Goal: Communication & Community: Answer question/provide support

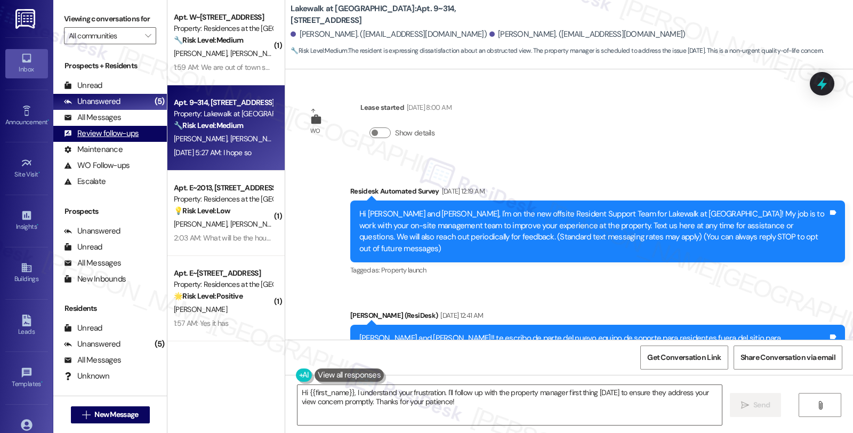
scroll to position [4336, 0]
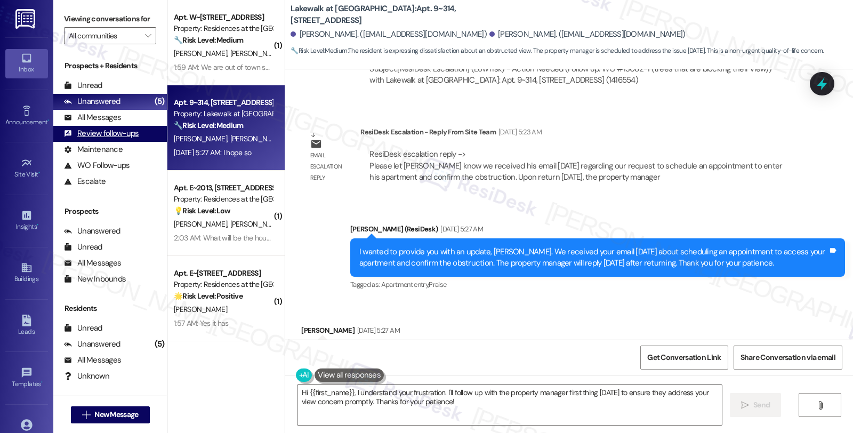
click at [100, 136] on div "Review follow-ups (undefined)" at bounding box center [109, 134] width 113 height 16
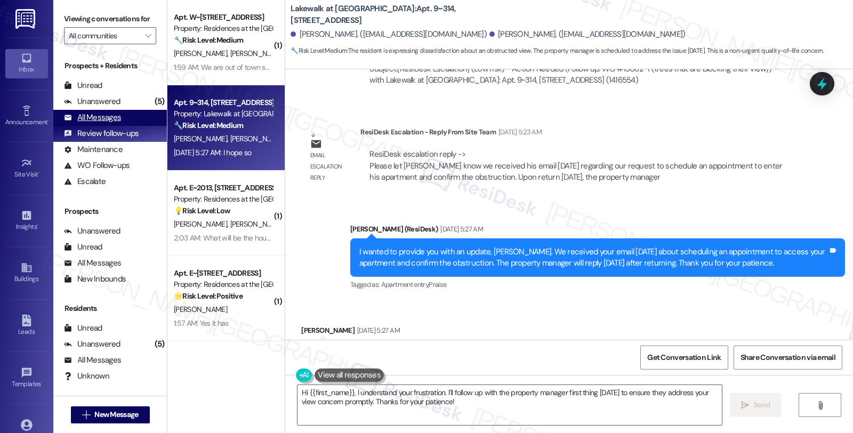
click at [100, 123] on div "All Messages" at bounding box center [92, 117] width 57 height 11
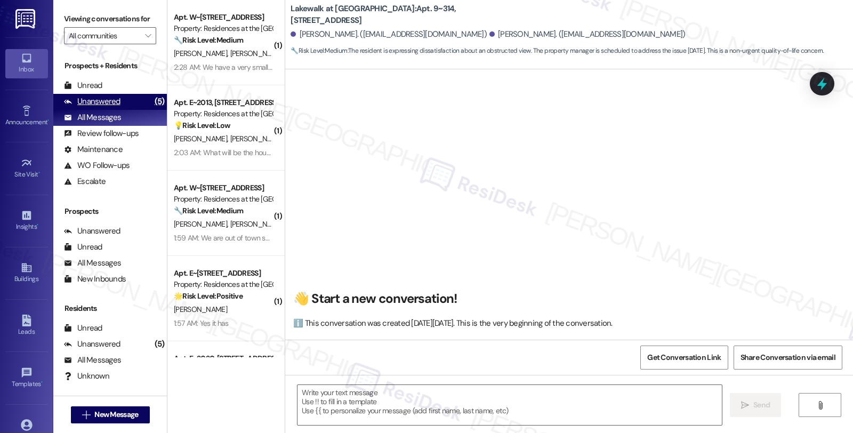
click at [126, 110] on div "Unanswered (5)" at bounding box center [109, 102] width 113 height 16
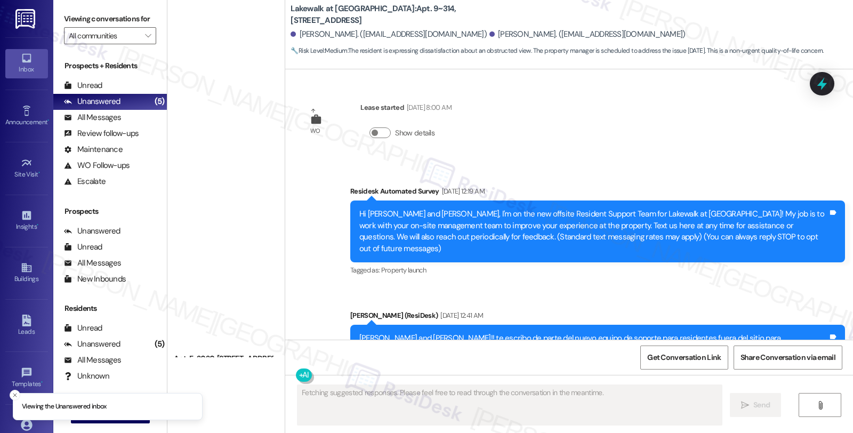
scroll to position [69, 0]
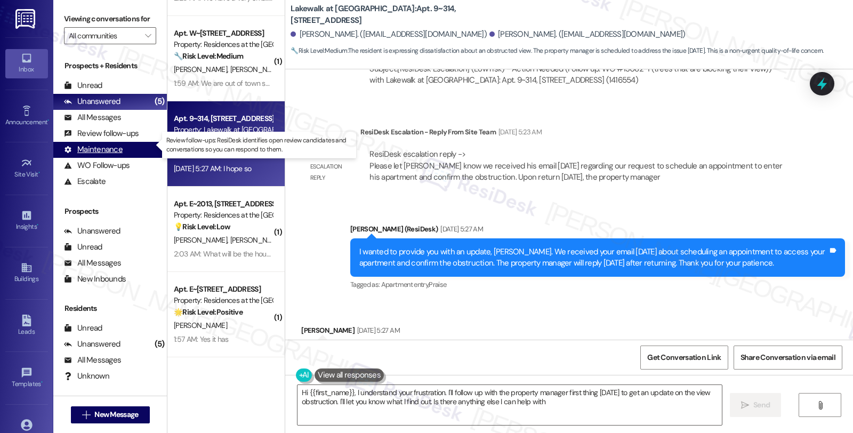
type textarea "Hi {{first_name}}, I understand your frustration. I'll follow up with the prope…"
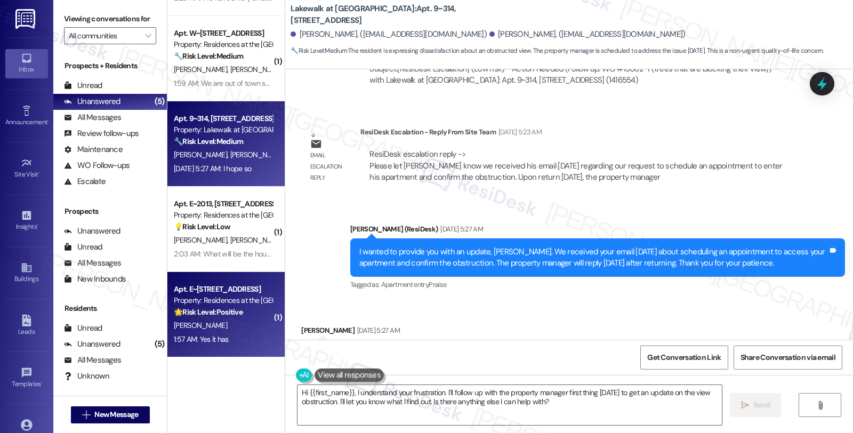
click at [205, 297] on div "Property: Residences at the [GEOGRAPHIC_DATA]" at bounding box center [223, 300] width 99 height 11
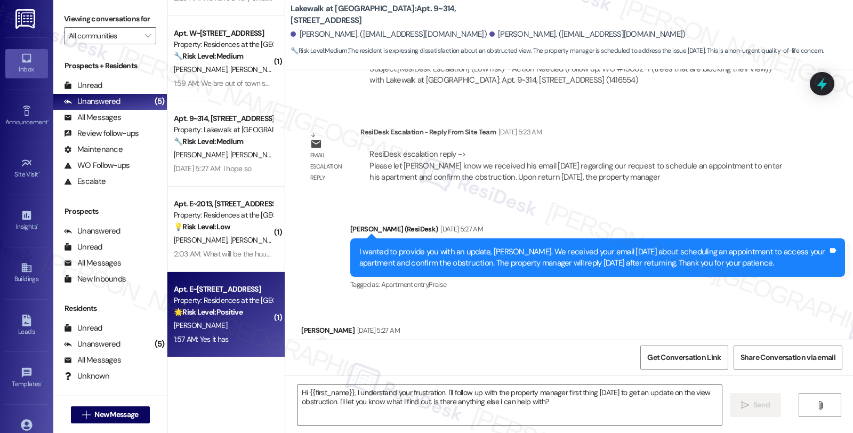
type textarea "Fetching suggested responses. Please feel free to read through the conversation…"
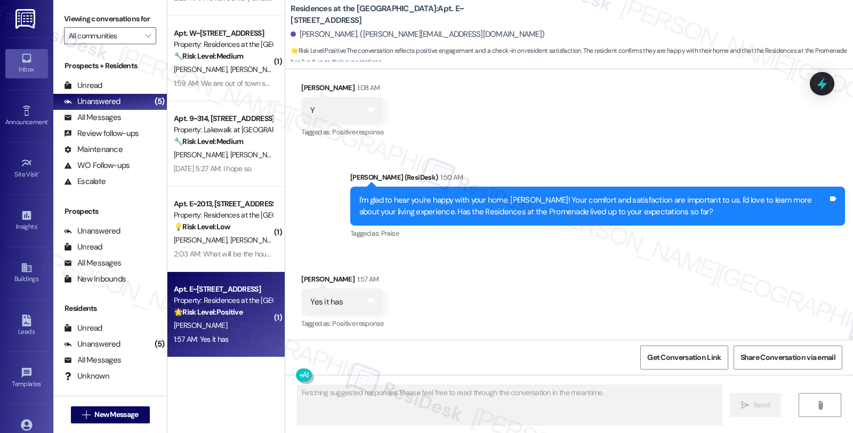
scroll to position [496, 0]
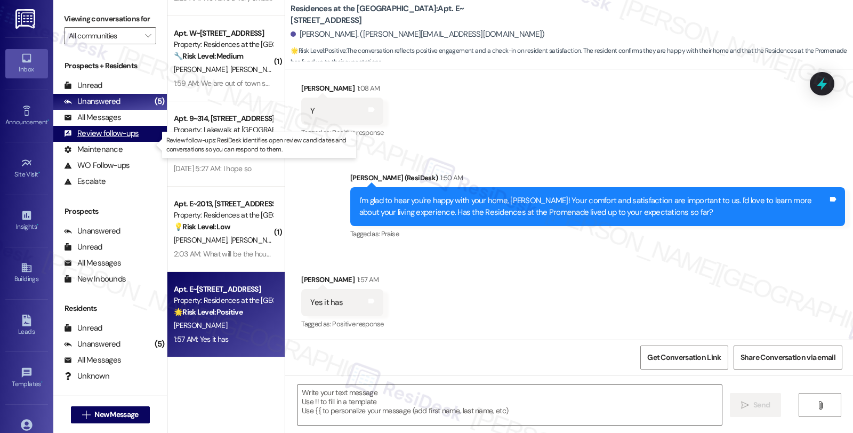
click at [96, 136] on div "Review follow-ups (undefined)" at bounding box center [109, 134] width 113 height 16
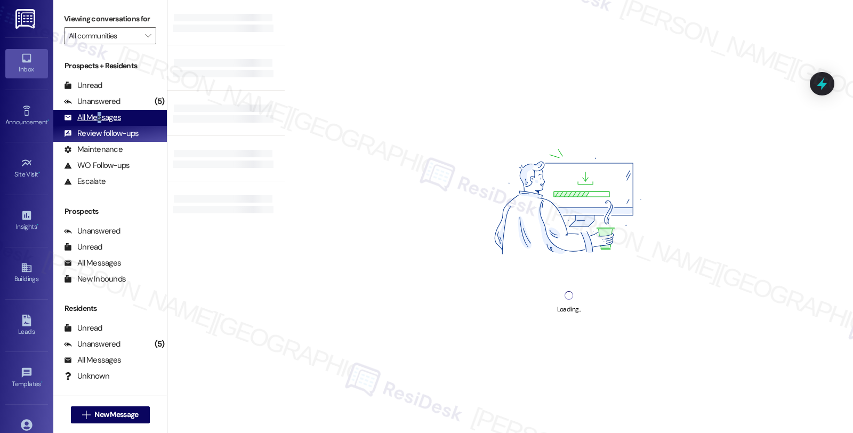
click at [99, 123] on div "All Messages" at bounding box center [92, 117] width 57 height 11
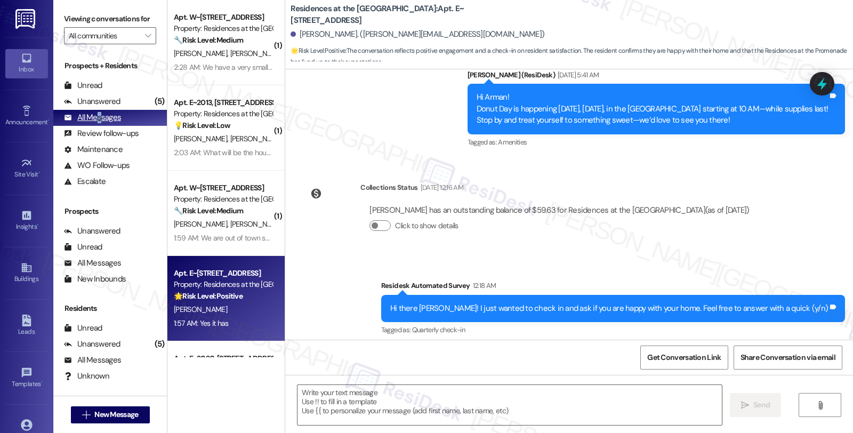
type textarea "Fetching suggested responses. Please feel free to read through the conversation…"
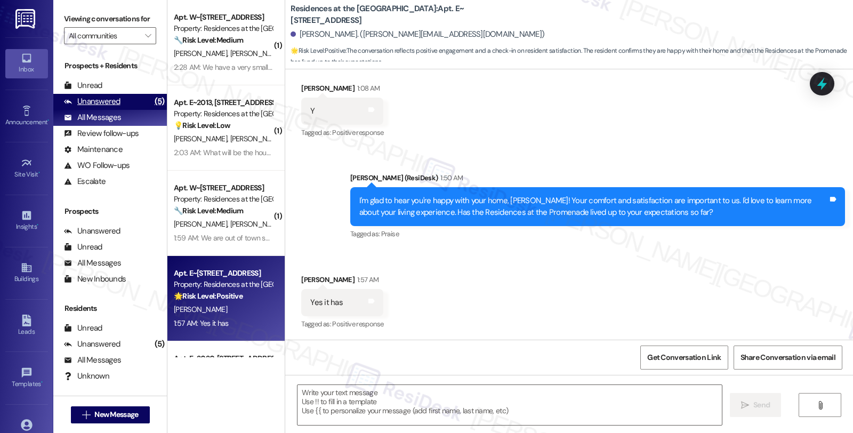
click at [104, 110] on div "Unanswered (5)" at bounding box center [109, 102] width 113 height 16
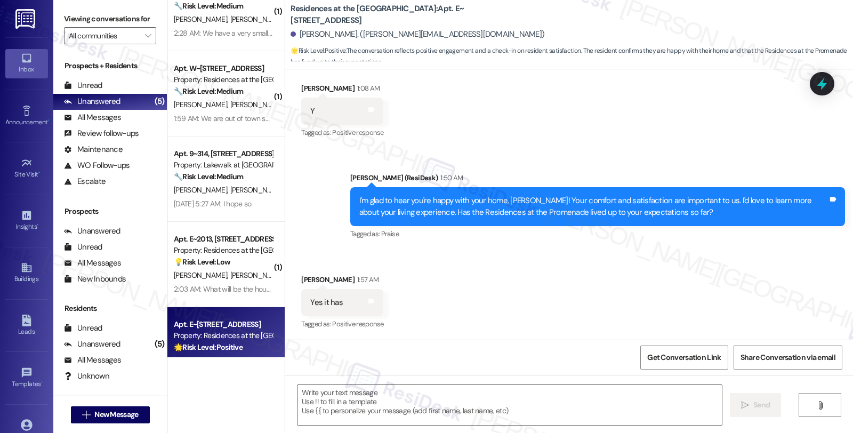
scroll to position [0, 0]
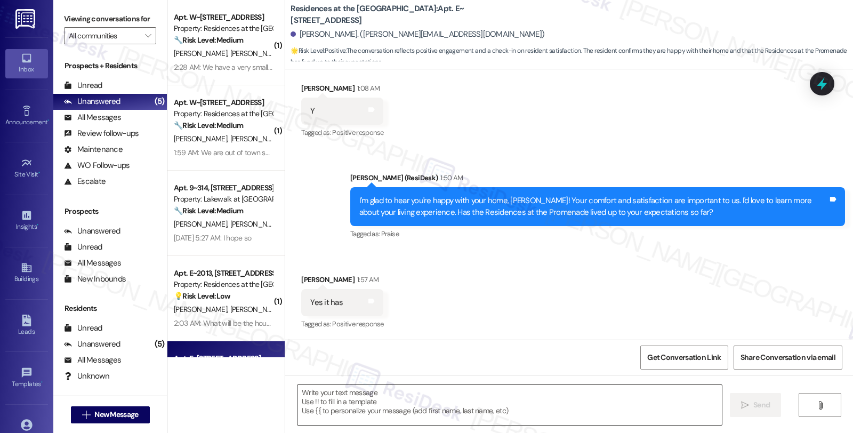
click at [429, 391] on textarea at bounding box center [509, 405] width 424 height 40
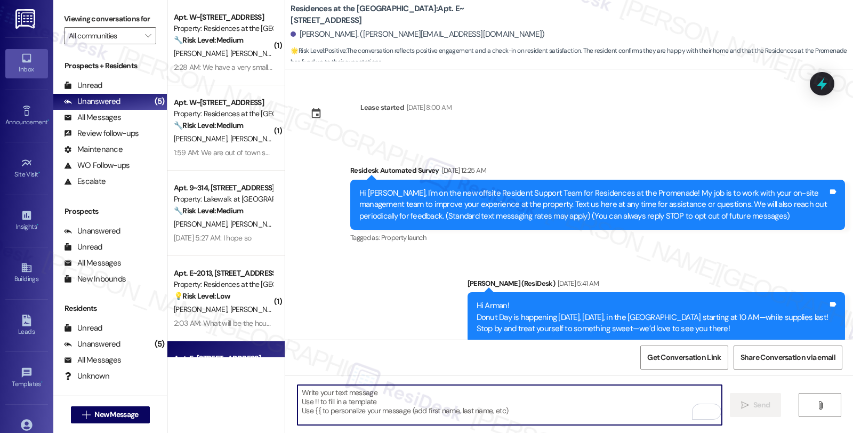
click at [456, 410] on textarea "To enrich screen reader interactions, please activate Accessibility in Grammarl…" at bounding box center [509, 405] width 424 height 40
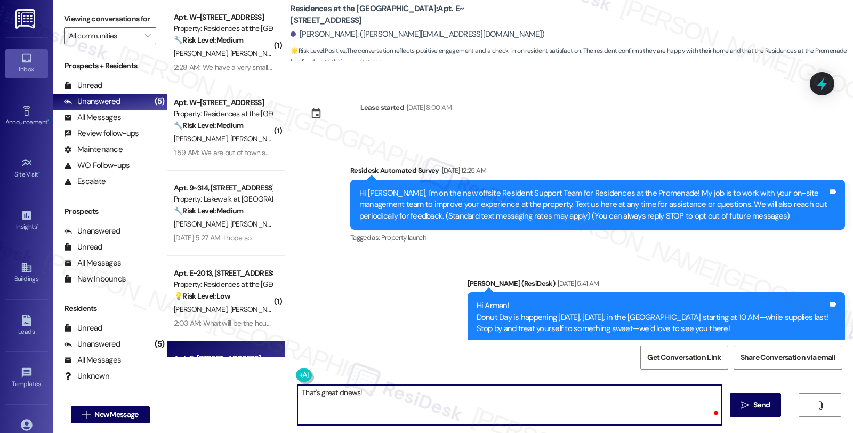
paste textarea "Can I ask a quick favor...would you mind sharing your positive experience by wr…"
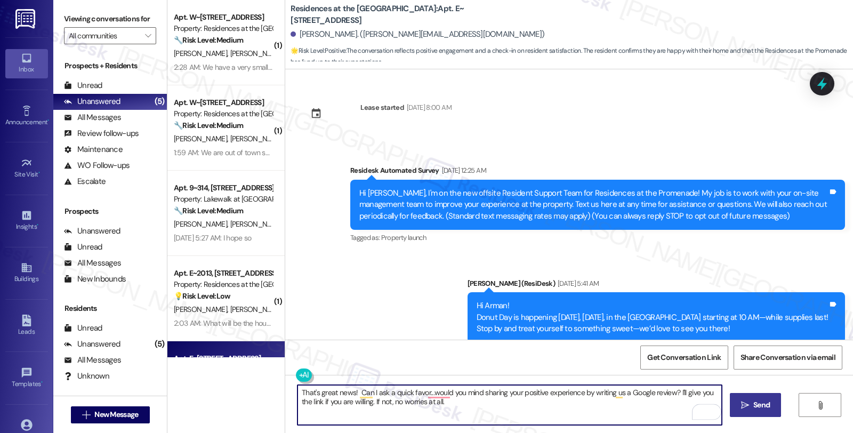
type textarea "That's great news! Can I ask a quick favor...would you mind sharing your positi…"
click at [765, 409] on span "Send" at bounding box center [761, 404] width 17 height 11
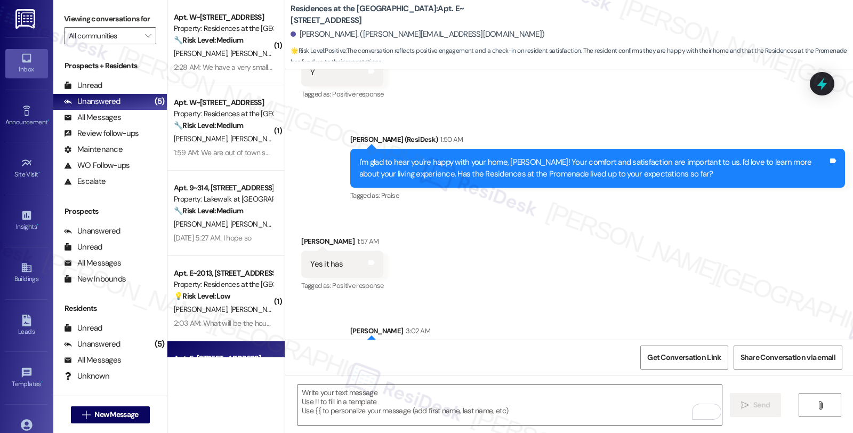
scroll to position [581, 0]
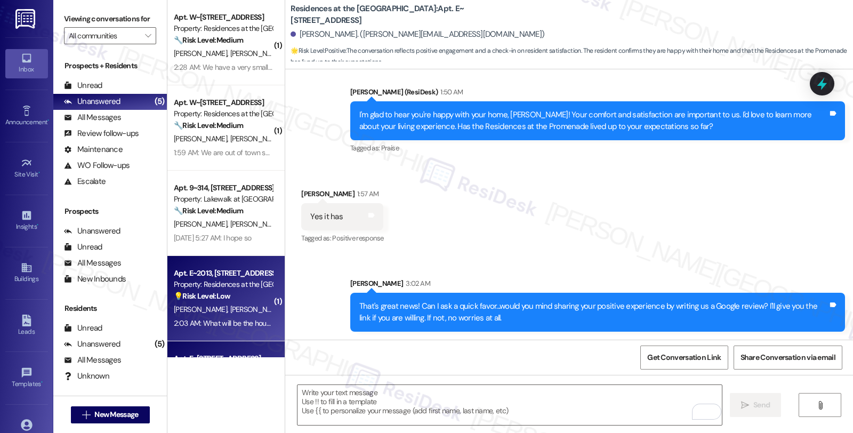
click at [230, 309] on span "[PERSON_NAME]" at bounding box center [256, 309] width 53 height 10
type textarea "Fetching suggested responses. Please feel free to read through the conversation…"
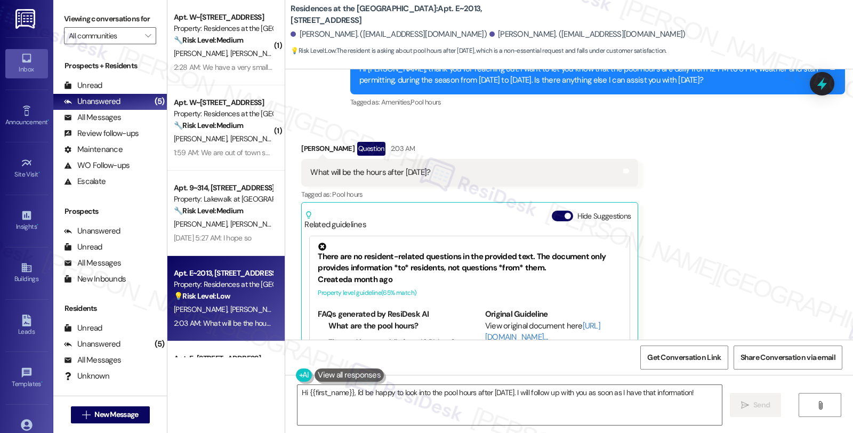
scroll to position [4071, 0]
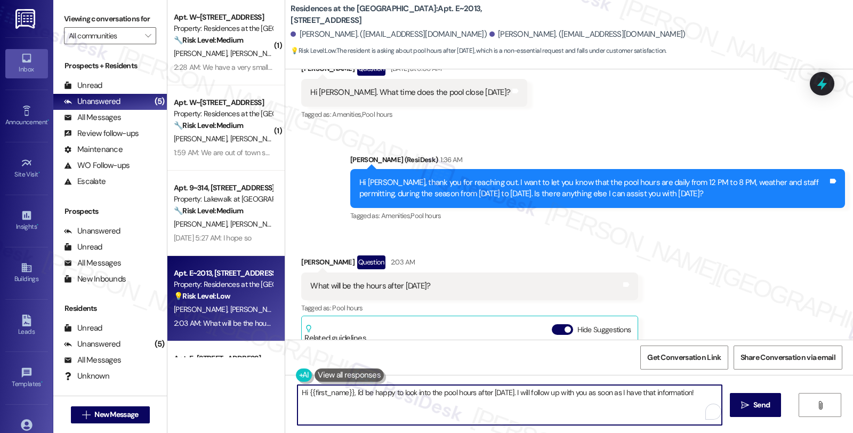
drag, startPoint x: 346, startPoint y: 391, endPoint x: 244, endPoint y: 391, distance: 102.8
click at [244, 391] on div "( 1 ) Apt. W~2105, 1100 Market Street Property: Residences at the Promenade 🔧 R…" at bounding box center [509, 216] width 685 height 433
type textarea "I'd be happy to look into the pool hours after Labor Day. I will follow up with…"
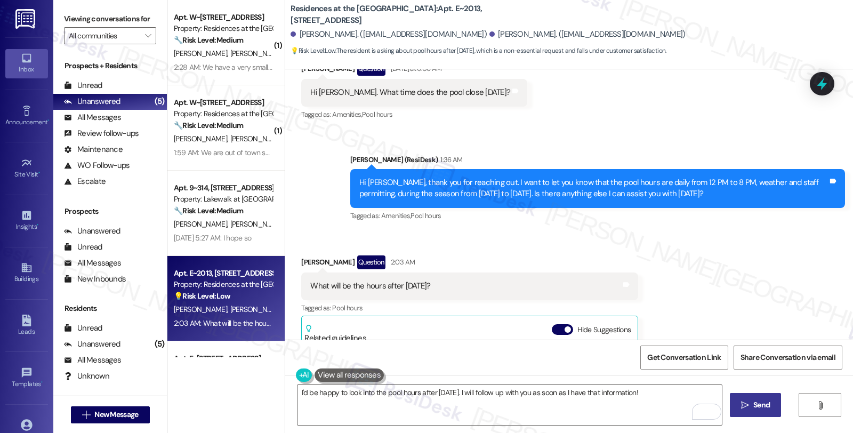
click at [747, 402] on icon "" at bounding box center [745, 405] width 8 height 9
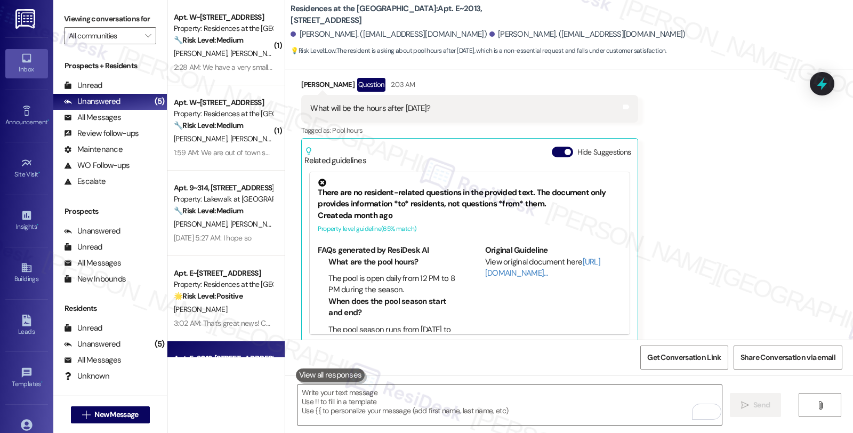
scroll to position [4323, 0]
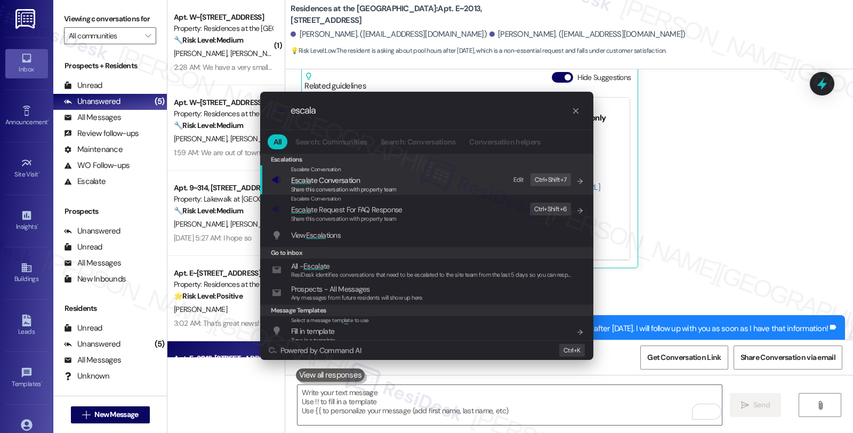
type input "escala"
click at [363, 180] on span "Escala te Conversation" at bounding box center [344, 180] width 106 height 12
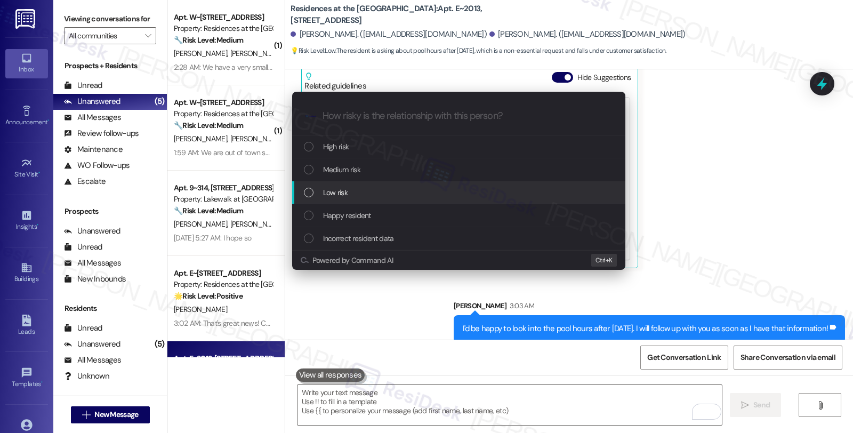
click at [362, 189] on div "Low risk" at bounding box center [460, 192] width 312 height 12
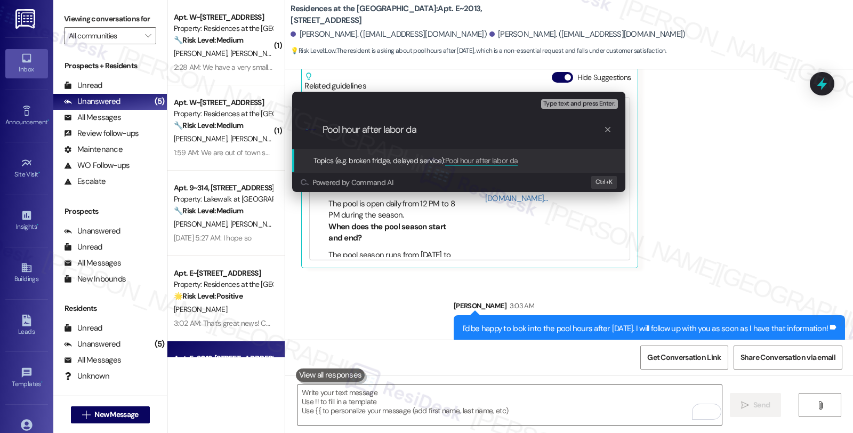
type input "Pool hour after labor day"
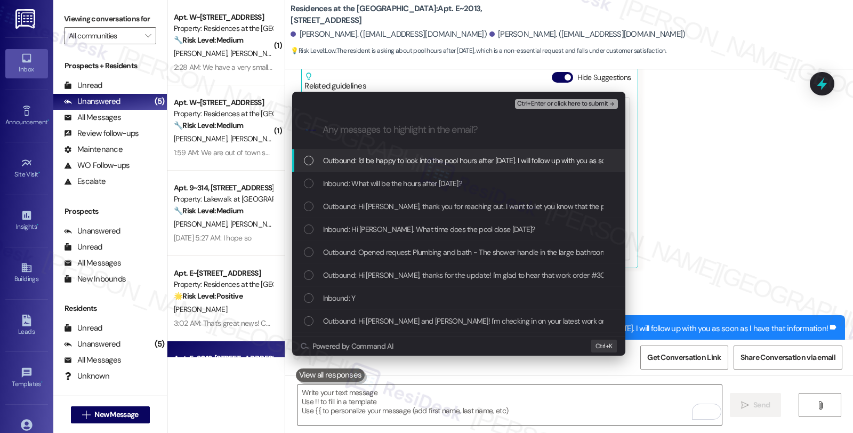
click at [362, 189] on div "Inbound: What will be the hours after Labor day?" at bounding box center [458, 183] width 333 height 23
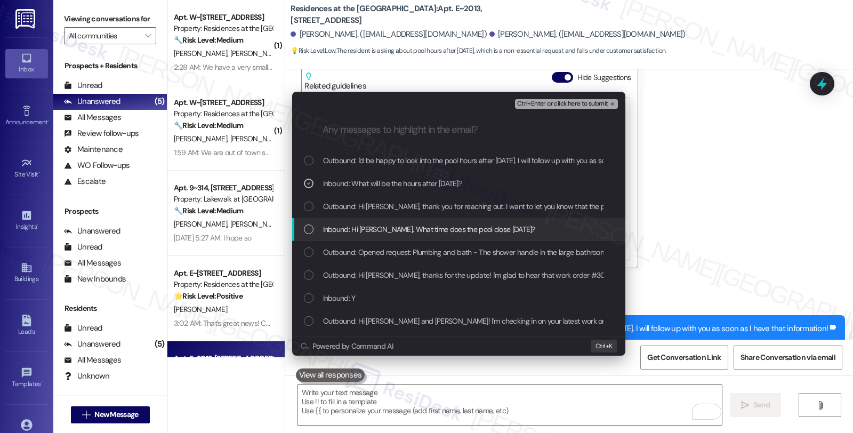
click at [505, 224] on div "Inbound: Hi Sarah. What time does the pool close today?" at bounding box center [460, 229] width 312 height 12
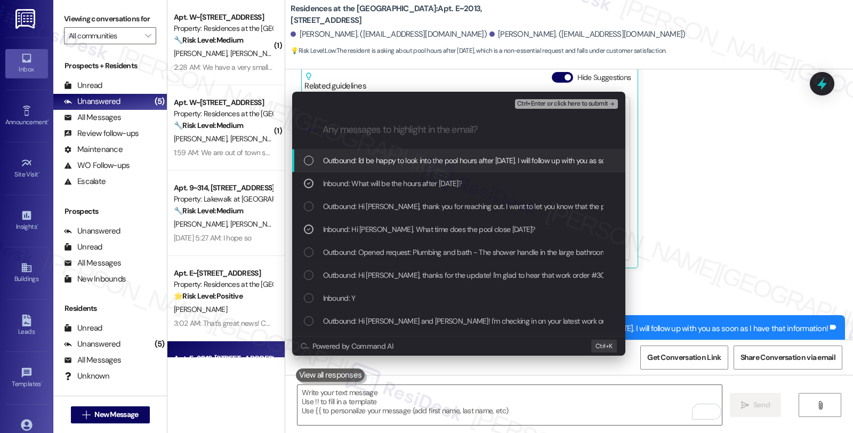
click at [541, 104] on span "Ctrl+Enter or click here to submit" at bounding box center [562, 103] width 91 height 7
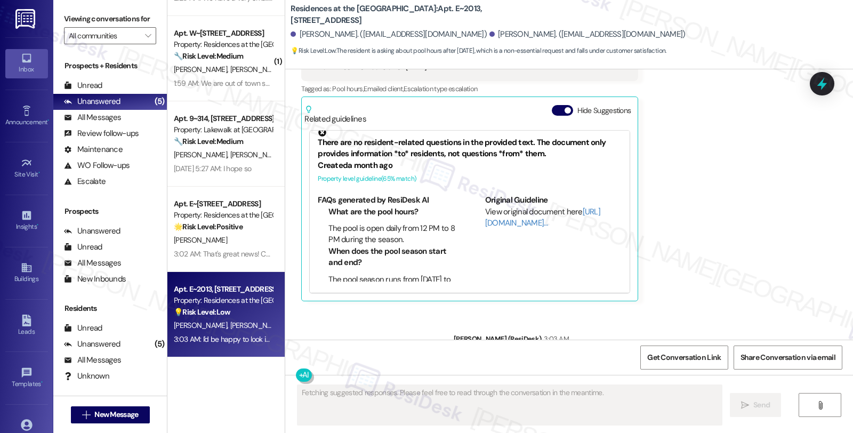
scroll to position [4338, 0]
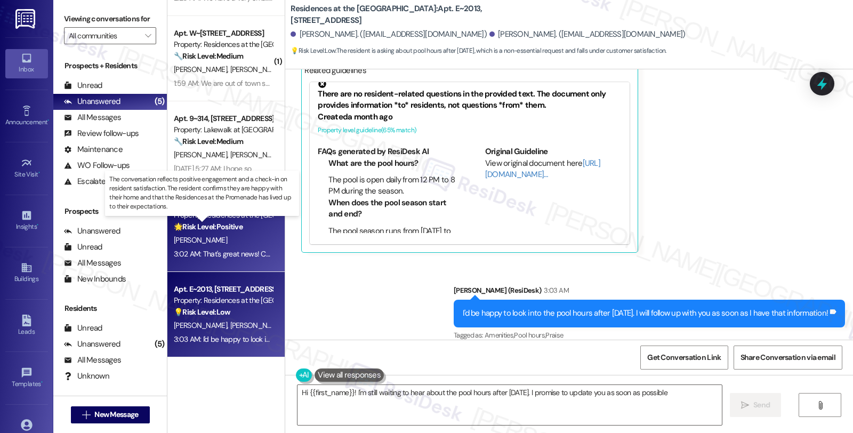
type textarea "Hi {{first_name}}! I'm still waiting to hear about the pool hours after Labor D…"
click at [207, 225] on strong "🌟 Risk Level: Positive" at bounding box center [208, 227] width 69 height 10
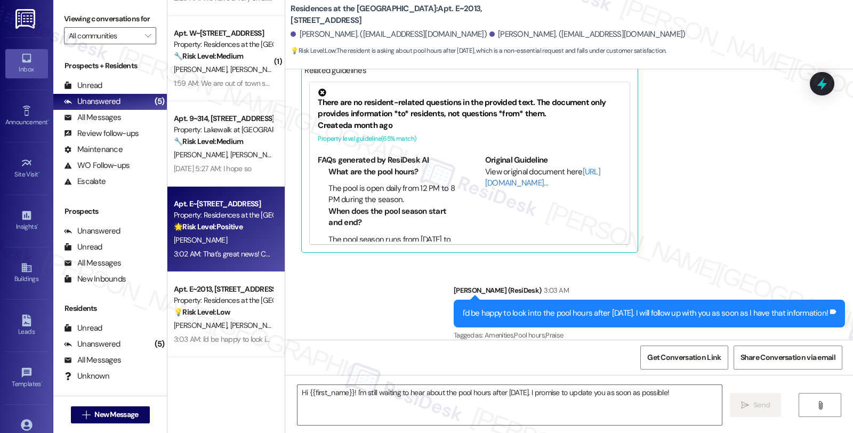
type textarea "Fetching suggested responses. Please feel free to read through the conversation…"
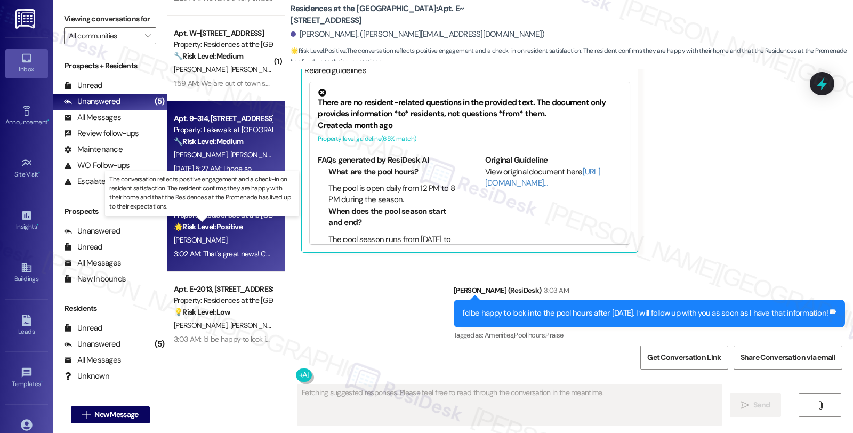
scroll to position [597, 0]
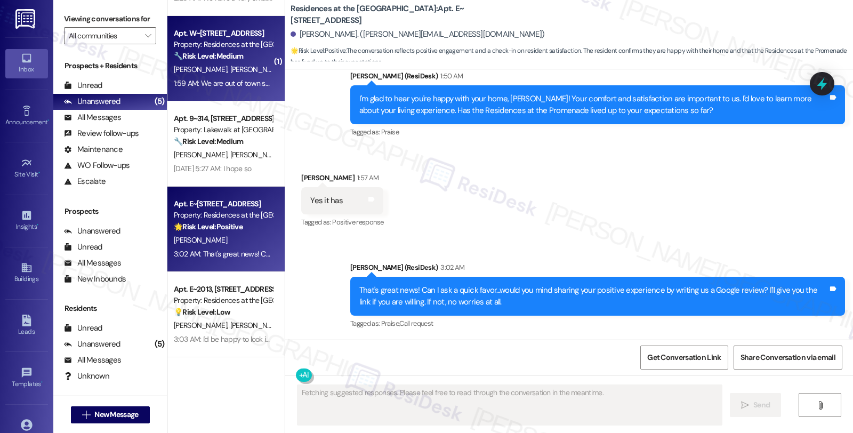
click at [228, 51] on div "🔧 Risk Level: Medium The resident is out of town and cannot confirm the complet…" at bounding box center [223, 56] width 99 height 11
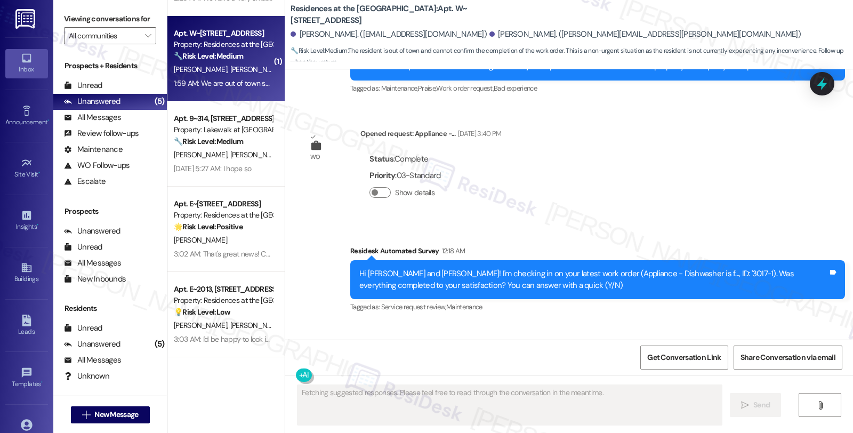
scroll to position [846, 0]
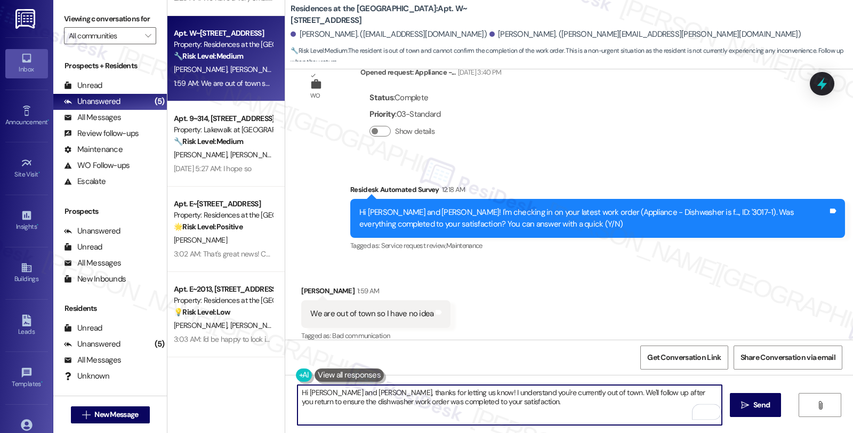
drag, startPoint x: 306, startPoint y: 392, endPoint x: 328, endPoint y: 391, distance: 22.4
click at [328, 391] on textarea "Hi Rae and Theresa, thanks for letting us know! I understand you're currently o…" at bounding box center [509, 405] width 424 height 40
click at [536, 387] on textarea "Hi Theresa, thanks for letting us know! I understand you're currently out of to…" at bounding box center [509, 405] width 424 height 40
click at [540, 391] on textarea "Hi Theresa, thanks for letting us know! I understand you're currently out of to…" at bounding box center [509, 405] width 424 height 40
click at [463, 402] on textarea "Hi Theresa, thanks for letting us know! I understand you're currently out of to…" at bounding box center [509, 405] width 424 height 40
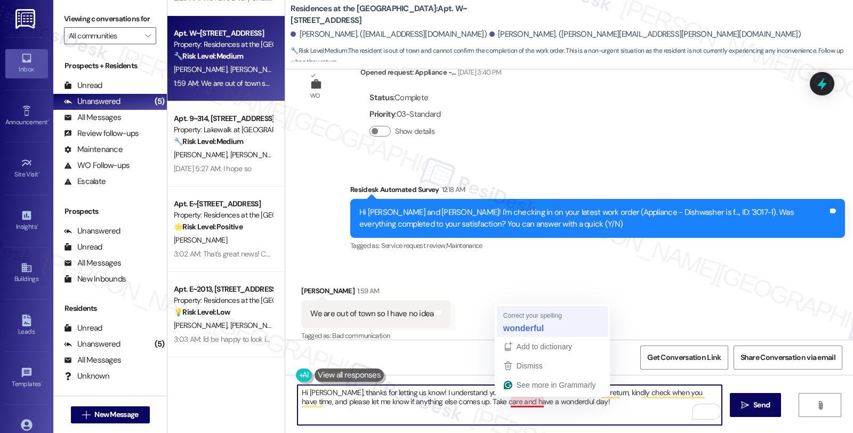
type textarea "Hi Theresa, thanks for letting us know! I understand you're currently out of to…"
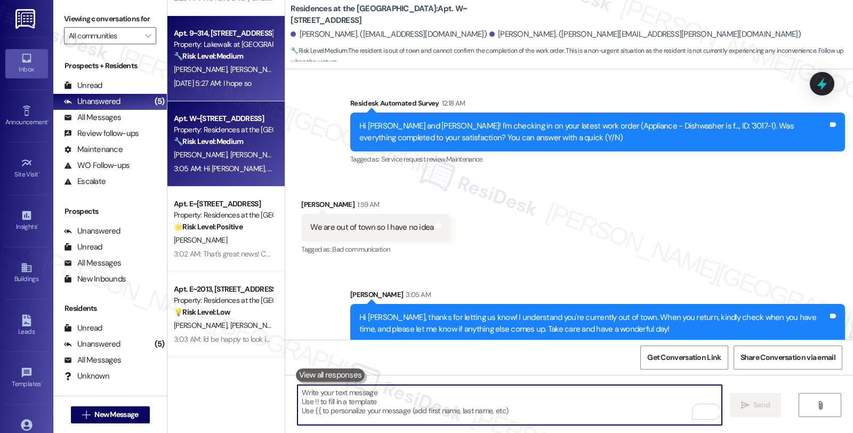
scroll to position [10, 0]
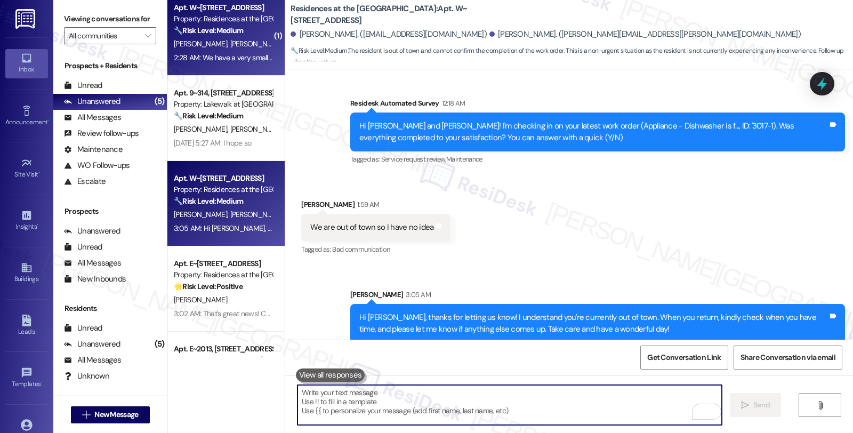
click at [246, 50] on div "[PERSON_NAME] [PERSON_NAME]" at bounding box center [223, 43] width 101 height 13
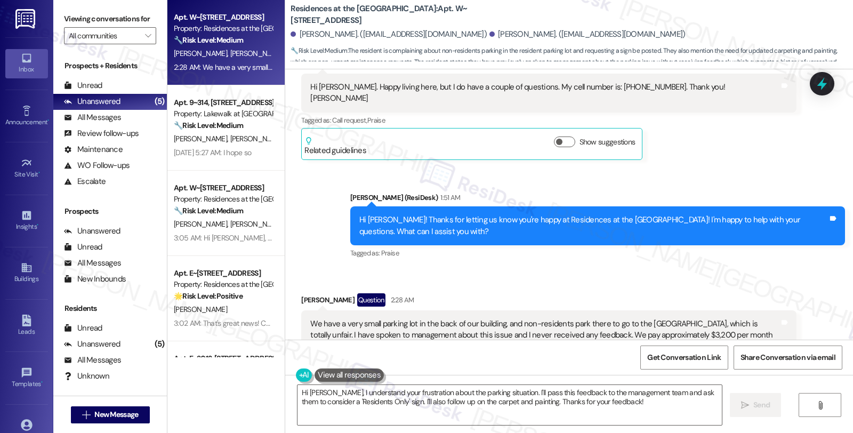
scroll to position [717, 0]
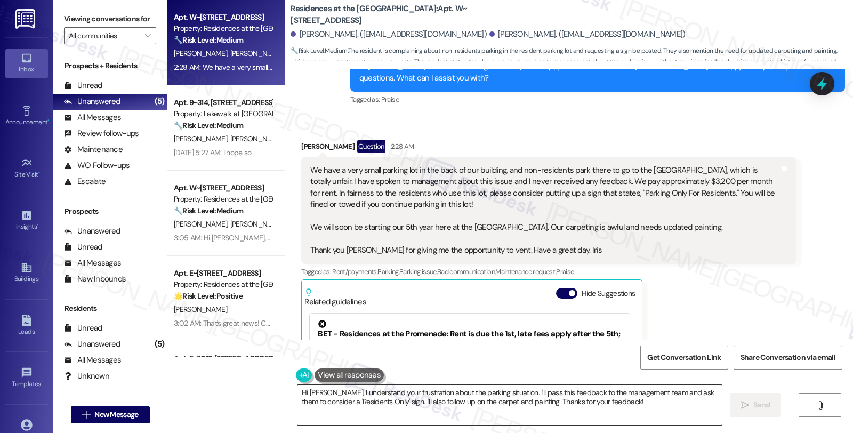
click at [587, 393] on textarea "Hi Iris, I understand your frustration about the parking situation. I'll pass t…" at bounding box center [509, 405] width 424 height 40
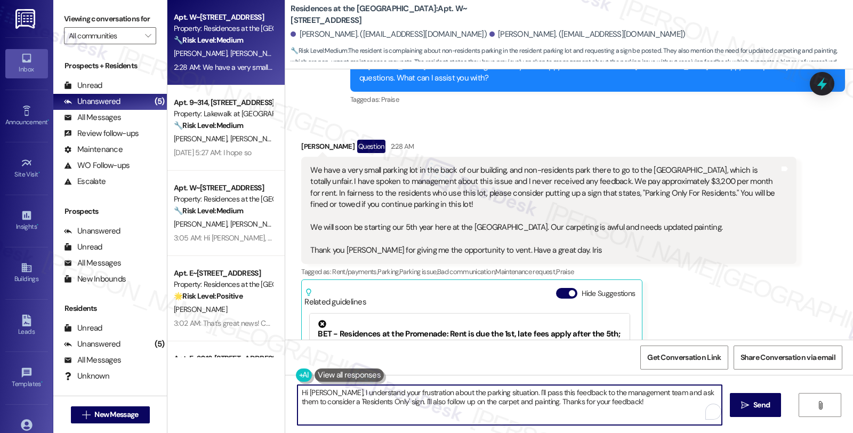
click at [587, 393] on textarea "Hi Iris, I understand your frustration about the parking situation. I'll pass t…" at bounding box center [509, 405] width 424 height 40
click at [502, 392] on textarea "Hi Iris, I understand your frustration about the parking situation. I'll pass t…" at bounding box center [509, 405] width 424 height 40
click at [597, 393] on textarea "Hi Iris, I understand your frustration about the parking situation. I'll share …" at bounding box center [509, 405] width 424 height 40
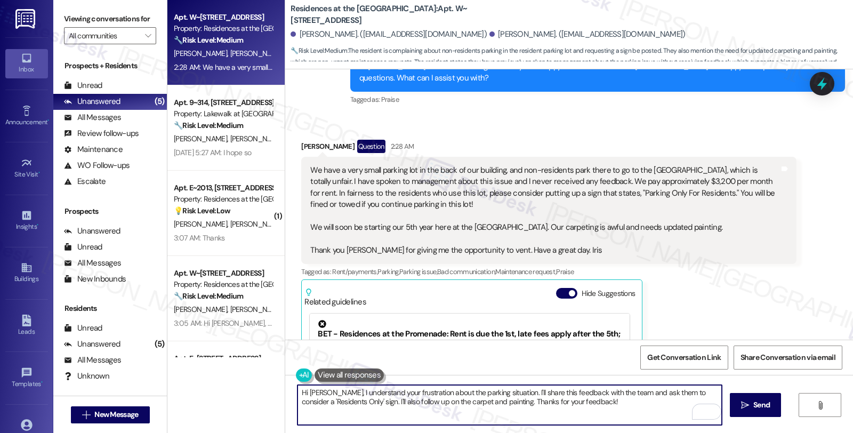
click at [615, 392] on textarea "Hi Iris, I understand your frustration about the parking situation. I'll share …" at bounding box center [509, 405] width 424 height 40
type textarea "Hi Iris, I understand your frustration about the parking situation. I'll share …"
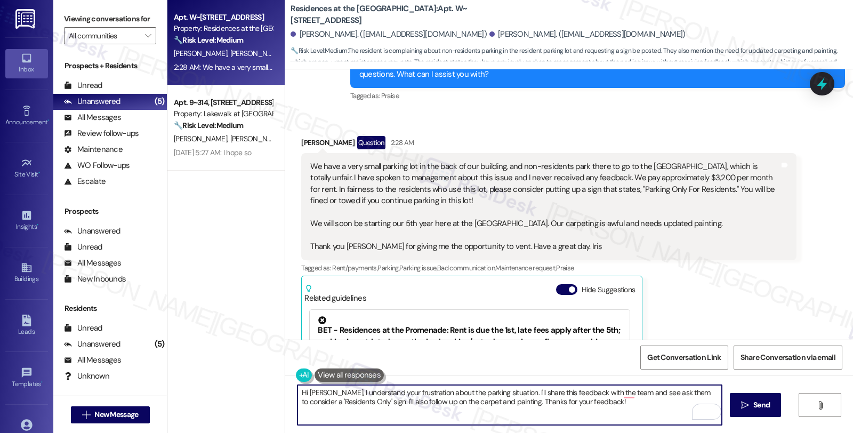
scroll to position [717, 0]
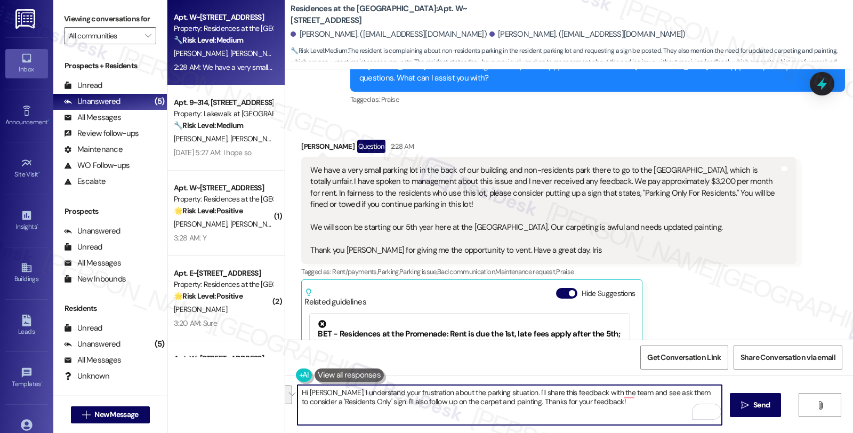
drag, startPoint x: 603, startPoint y: 392, endPoint x: 357, endPoint y: 412, distance: 247.0
click at [357, 412] on textarea "Hi [PERSON_NAME], I understand your frustration about the parking situation. I'…" at bounding box center [509, 405] width 424 height 40
click at [658, 395] on textarea "Hi Iris, I understand your frustration about the parking situation. I'll share …" at bounding box center [509, 405] width 424 height 40
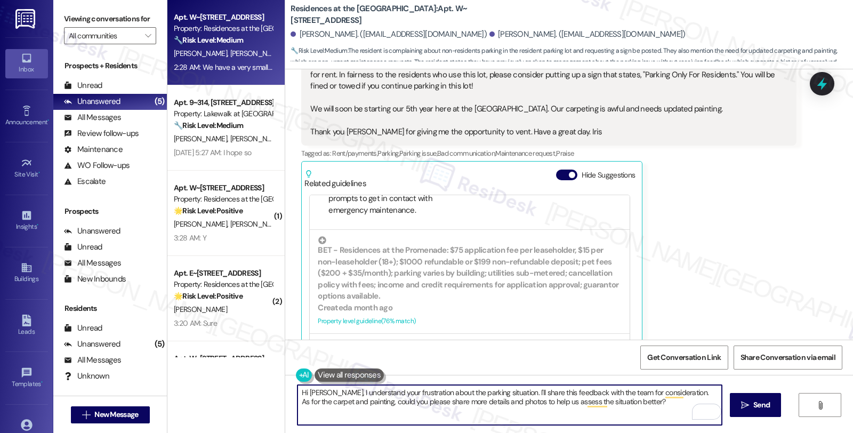
scroll to position [237, 0]
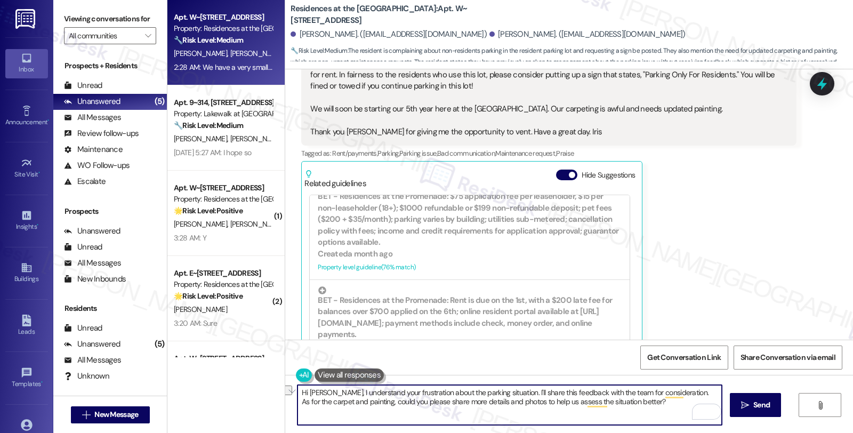
drag, startPoint x: 310, startPoint y: 391, endPoint x: 263, endPoint y: 385, distance: 47.3
click at [263, 385] on div "Apt. W~2105, 1100 Market Street Property: Residences at the Promenade 🔧 Risk Le…" at bounding box center [509, 216] width 685 height 433
type textarea "I understand your frustration about the parking situation. I'll share this feed…"
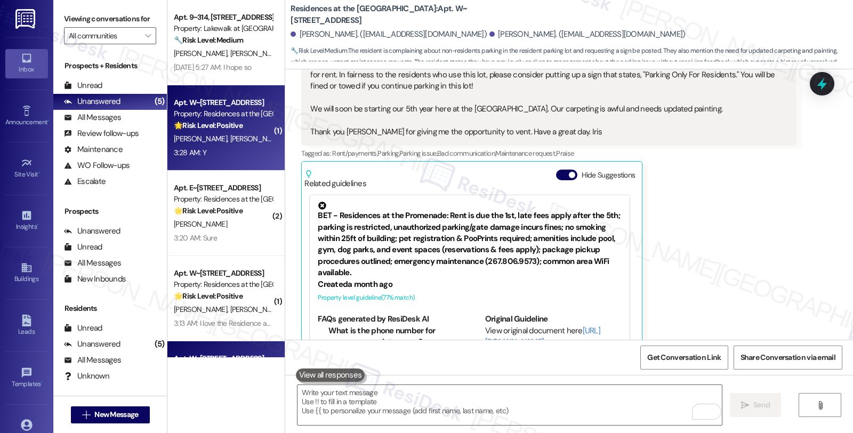
click at [248, 124] on div "🌟 Risk Level: Positive The resident responded positively to a check-in regardin…" at bounding box center [223, 125] width 99 height 11
type textarea "Fetching suggested responses. Please feel free to read through the conversation…"
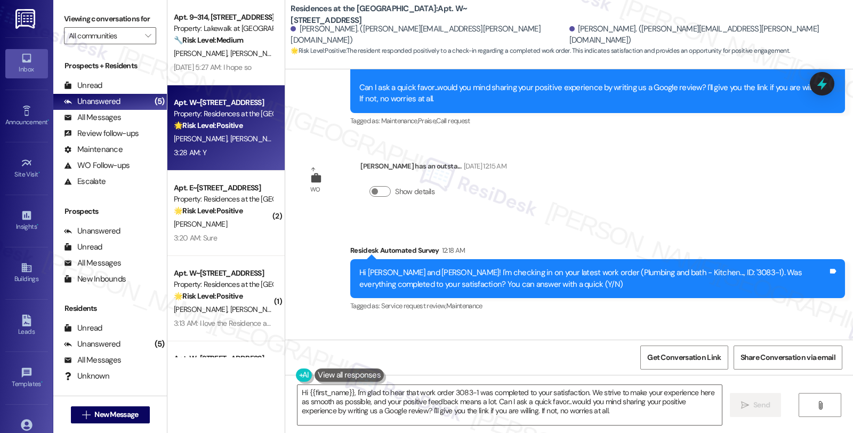
scroll to position [746, 0]
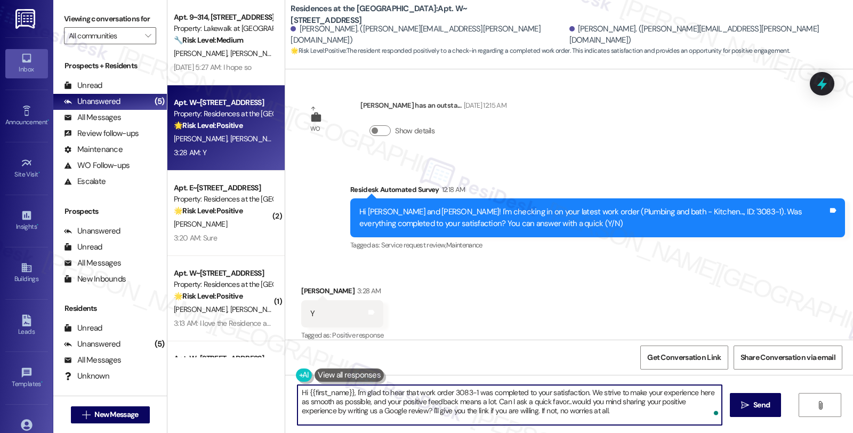
drag, startPoint x: 583, startPoint y: 390, endPoint x: 585, endPoint y: 418, distance: 27.8
click at [585, 418] on textarea "Hi {{first_name}}, I'm glad to hear that work order 3083-1 was completed to you…" at bounding box center [509, 405] width 424 height 40
paste textarea "Should you have other concerns, please feel free to reach out. Have a great day!"
type textarea "Hi {{first_name}}, I'm glad to hear that work order 3083-1 was completed to you…"
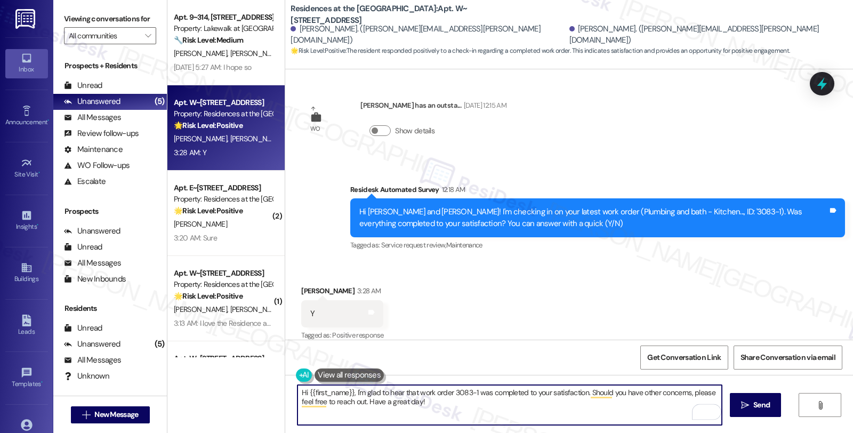
click at [544, 415] on textarea "Hi {{first_name}}, I'm glad to hear that work order 3083-1 was completed to you…" at bounding box center [509, 405] width 424 height 40
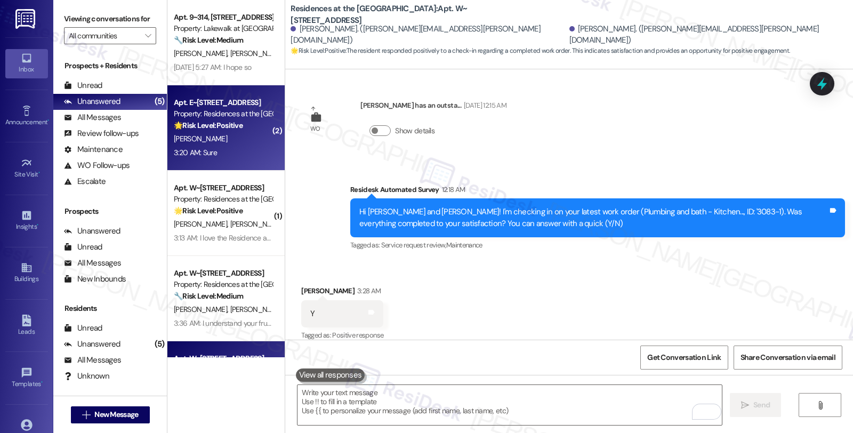
click at [228, 148] on div "3:20 AM: Sure 3:20 AM: Sure" at bounding box center [223, 152] width 101 height 13
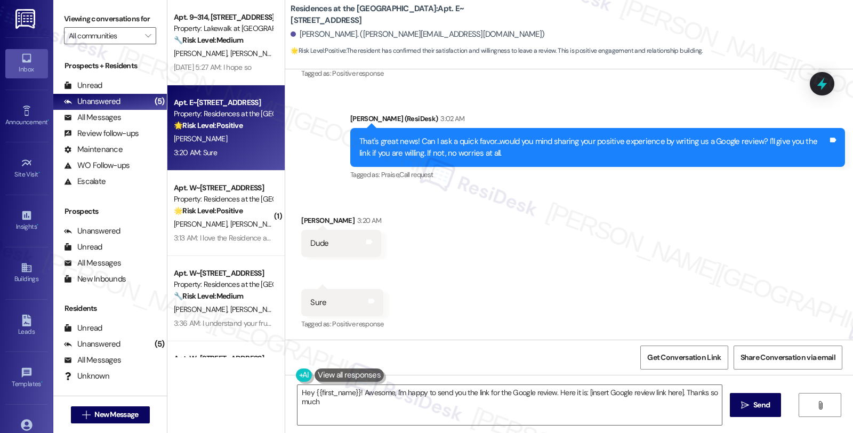
type textarea "Hey {{first_name}}! Awesome, I'm happy to send you the link for the Google revi…"
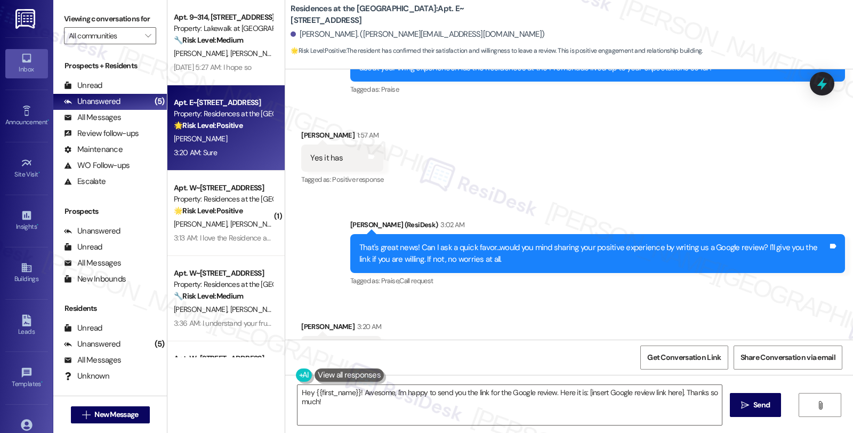
scroll to position [747, 0]
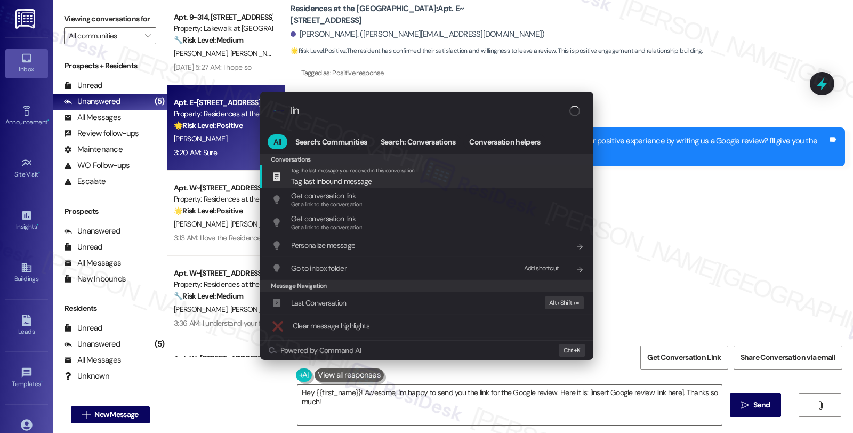
type input "link"
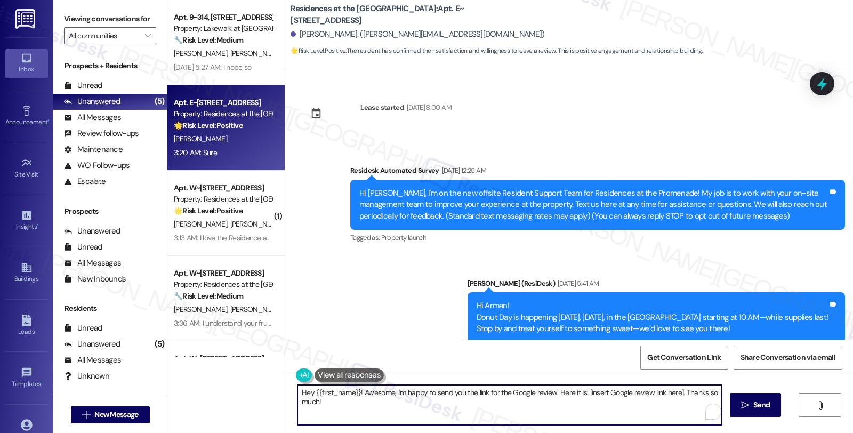
scroll to position [747, 0]
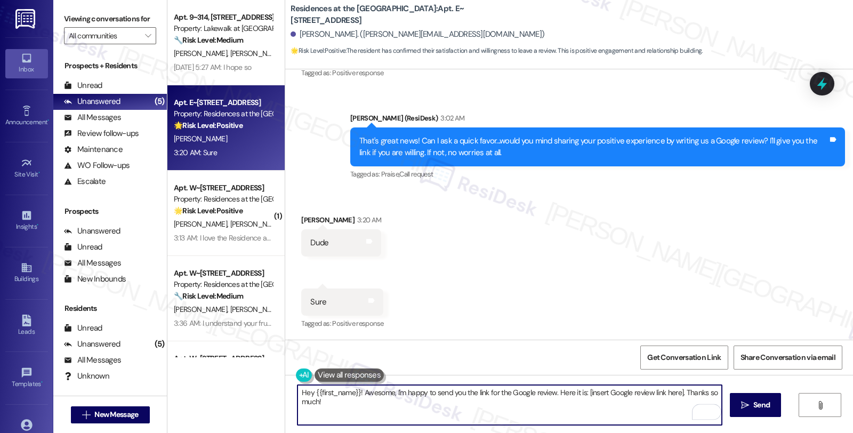
click at [509, 390] on textarea "Thank you!!! Here's a quick link {{google_review_link}}" at bounding box center [509, 405] width 424 height 40
type textarea "Thank you!!! Here's a quick link {{google_review_link}}"
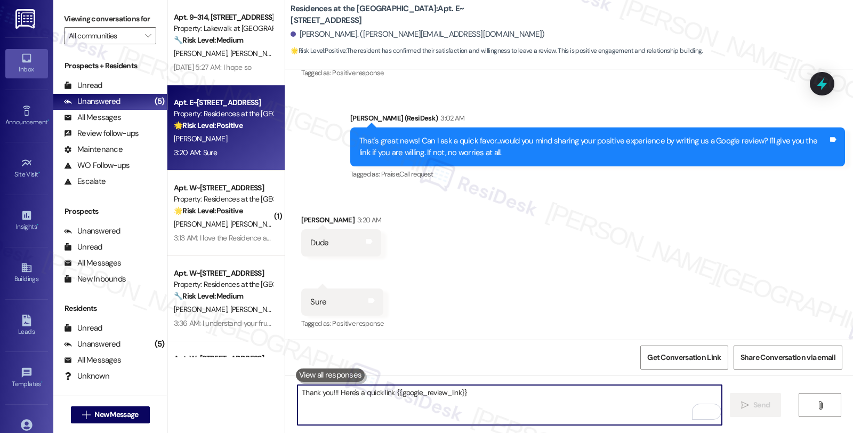
scroll to position [746, 0]
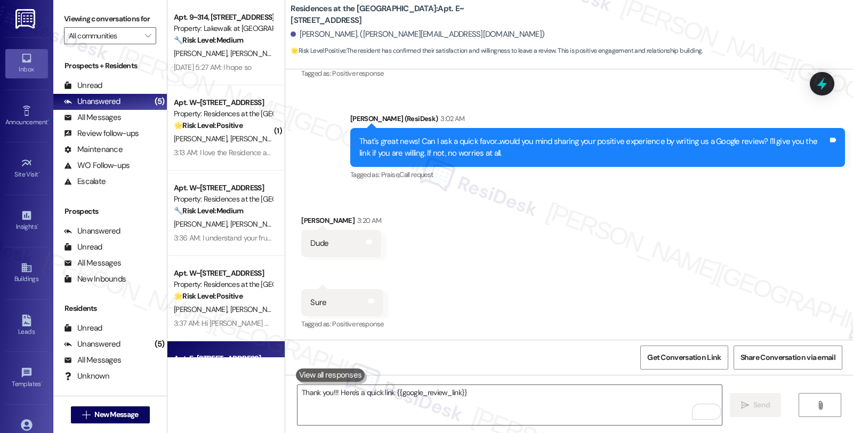
drag, startPoint x: 291, startPoint y: 221, endPoint x: 345, endPoint y: 221, distance: 53.3
click at [345, 221] on div "Received via SMS [PERSON_NAME] 3:20 AM Dude Tags and notes" at bounding box center [341, 236] width 96 height 58
copy div "[PERSON_NAME]"
click at [674, 350] on span "Get Conversation Link" at bounding box center [684, 357] width 78 height 23
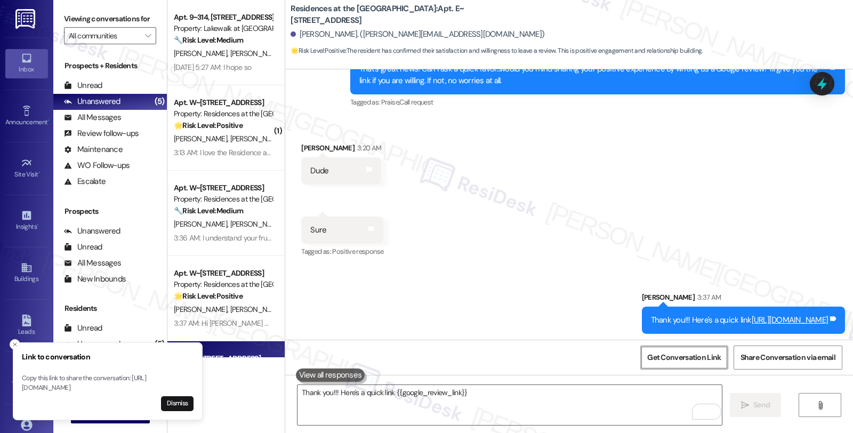
scroll to position [821, 0]
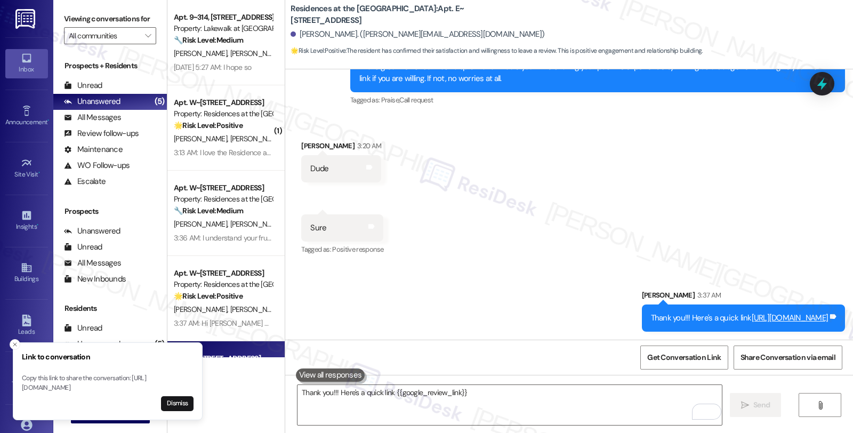
click at [446, 411] on textarea "Thank you!!! Here's a quick link {{google_review_link}}" at bounding box center [509, 405] width 424 height 40
paste textarea "You may leave your review at your convenience. I would also appreciate if you c…"
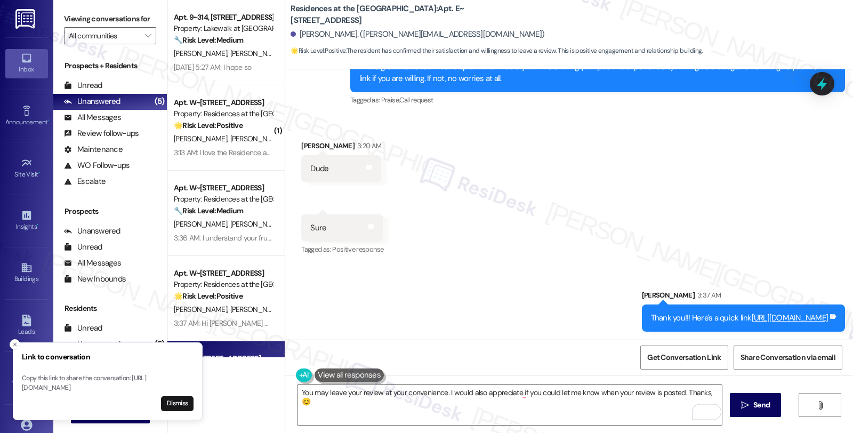
click at [304, 143] on div "[PERSON_NAME] 3:20 AM" at bounding box center [341, 147] width 80 height 15
copy div "Arman"
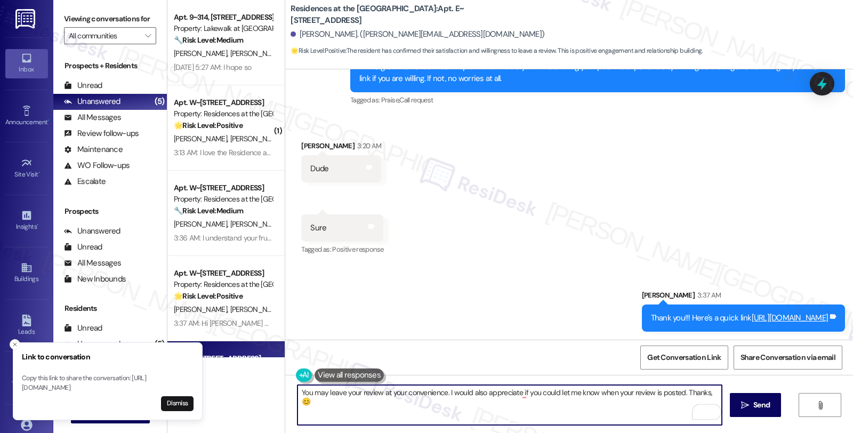
click at [701, 392] on textarea "You may leave your review at your convenience. I would also appreciate if you c…" at bounding box center [509, 405] width 424 height 40
paste textarea "Arman"
type textarea "You may leave your review at your convenience. I would also appreciate if you c…"
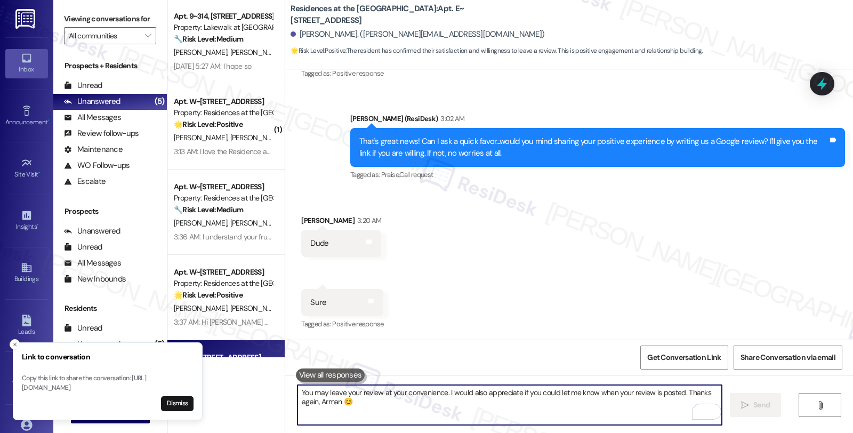
scroll to position [0, 0]
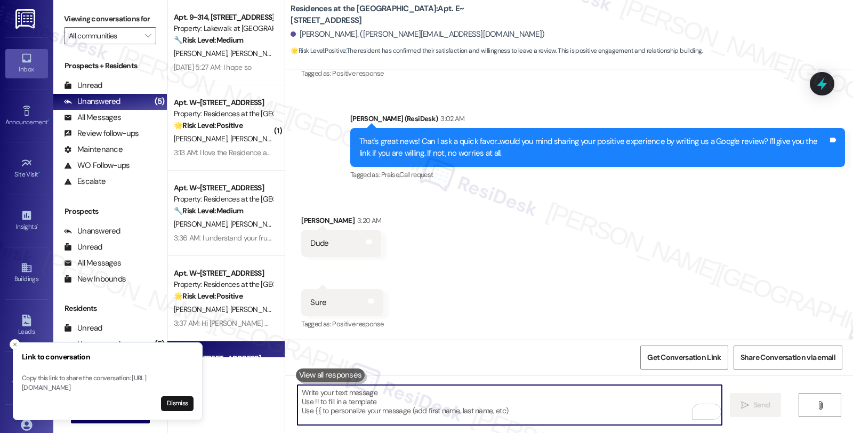
drag, startPoint x: 236, startPoint y: 144, endPoint x: 308, endPoint y: 193, distance: 87.4
click at [236, 143] on div "[PERSON_NAME] [PERSON_NAME] Darko" at bounding box center [223, 138] width 101 height 13
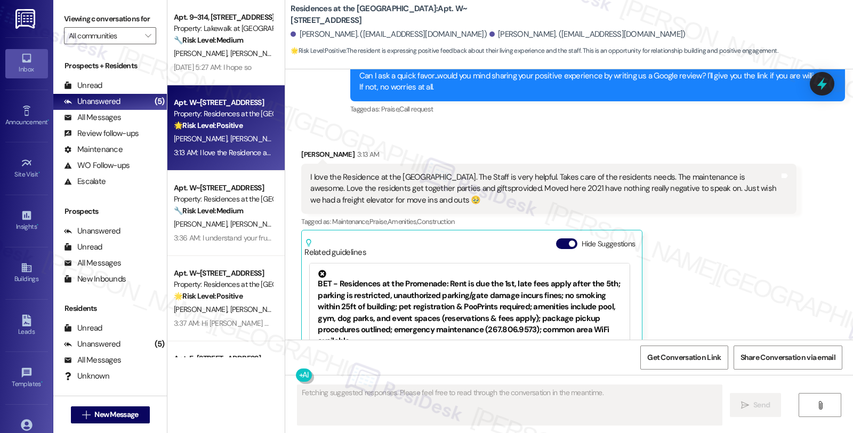
scroll to position [589, 0]
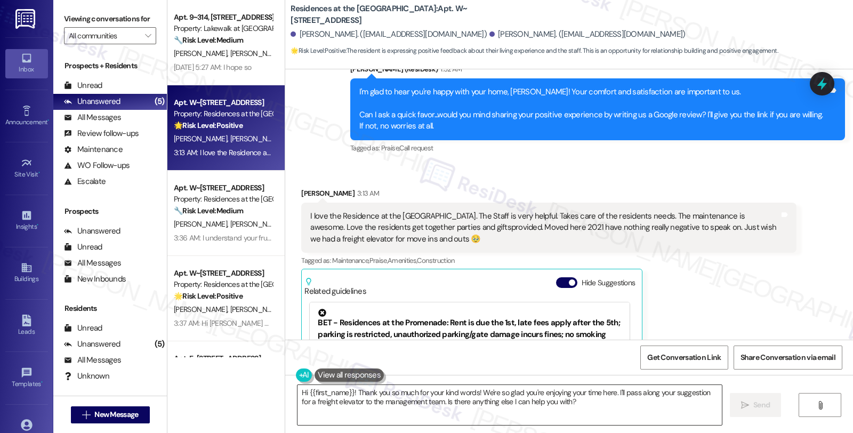
click at [625, 392] on textarea "Hi {{first_name}}! Thank you so much for your kind words! We're so glad you're …" at bounding box center [509, 405] width 424 height 40
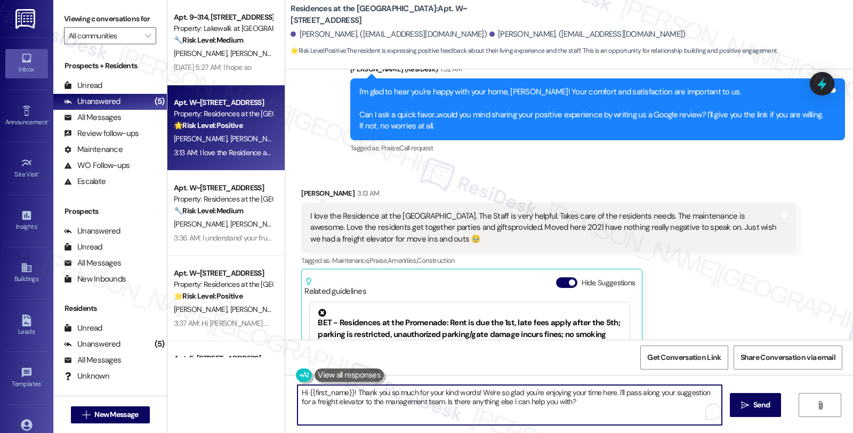
click at [625, 392] on textarea "Hi {{first_name}}! Thank you so much for your kind words! We're so glad you're …" at bounding box center [509, 405] width 424 height 40
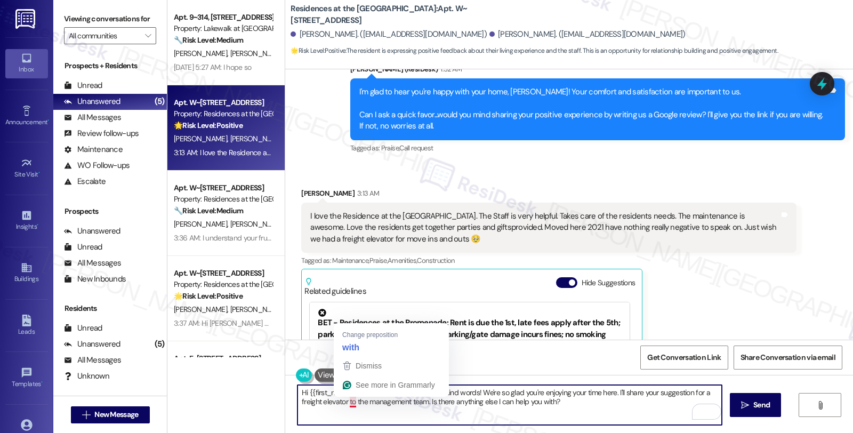
click at [343, 402] on textarea "Hi {{first_name}}! Thank you so much for your kind words! We're so glad you're …" at bounding box center [509, 405] width 424 height 40
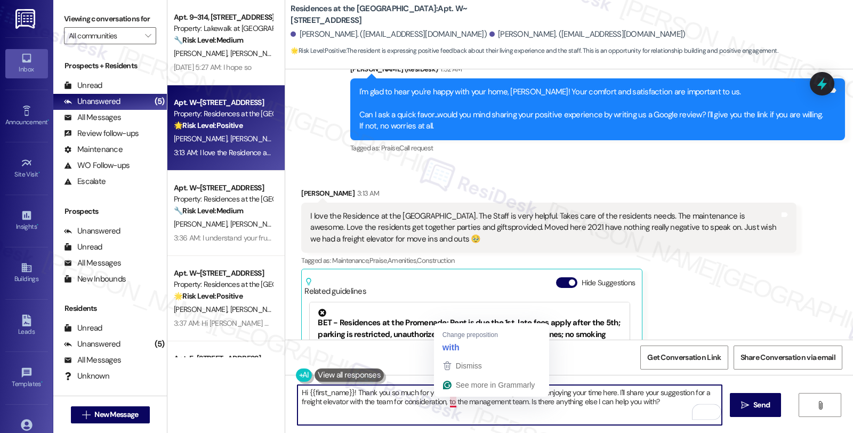
click at [443, 402] on textarea "Hi {{first_name}}! Thank you so much for your kind words! We're so glad you're …" at bounding box center [509, 405] width 424 height 40
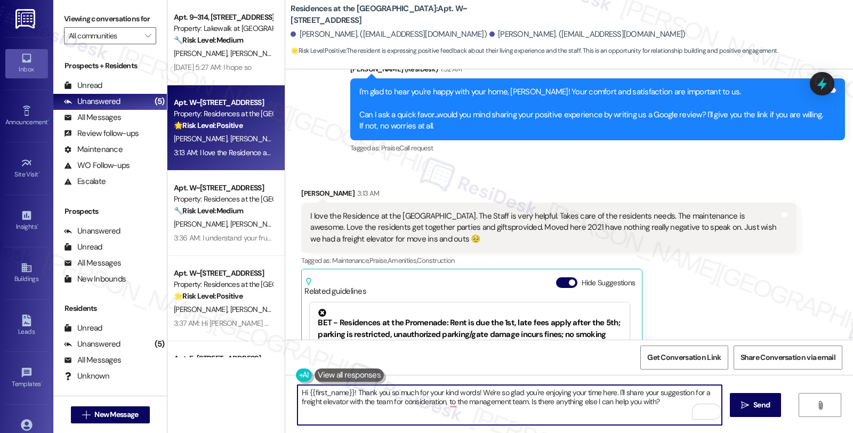
click at [668, 402] on textarea "Hi {{first_name}}! Thank you so much for your kind words! We're so glad you're …" at bounding box center [509, 405] width 424 height 40
paste textarea "Should you have other concerns, please feel free to reach out. Have a great day!"
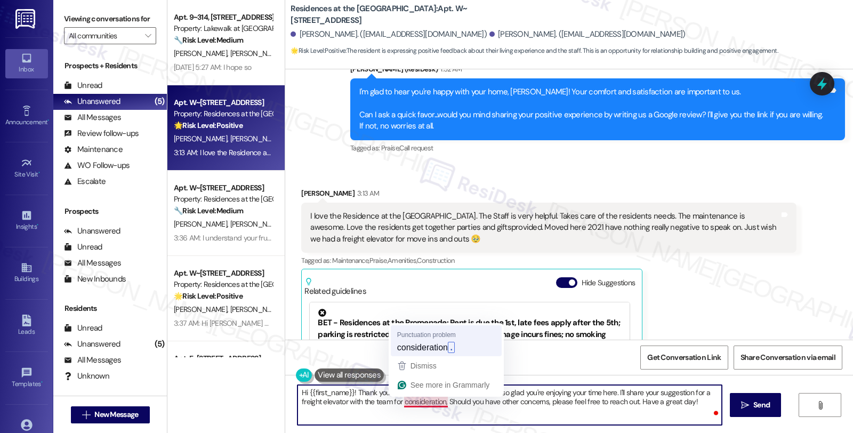
type textarea "Hi {{first_name}}! Thank you so much for your kind words! We're so glad you're …"
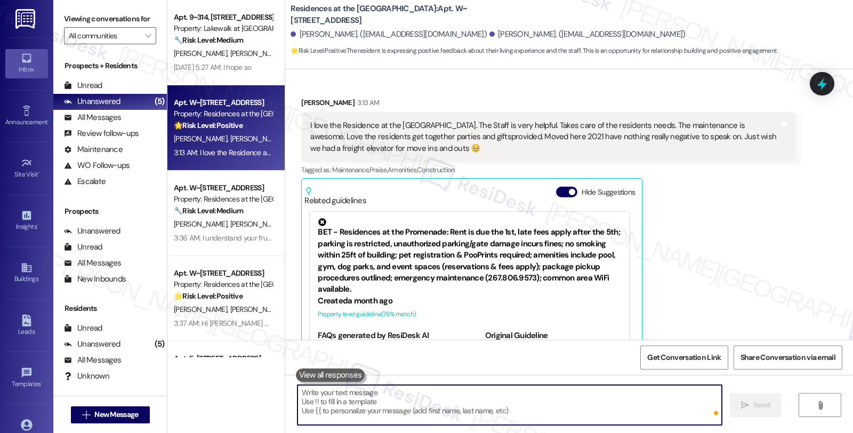
scroll to position [707, 0]
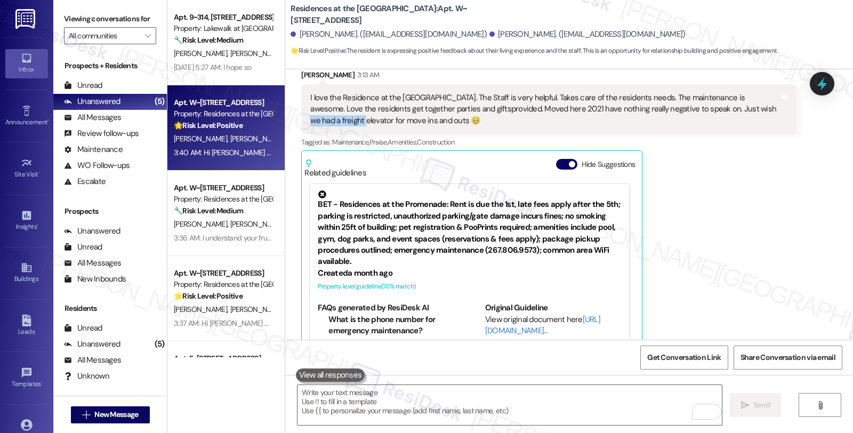
drag, startPoint x: 720, startPoint y: 84, endPoint x: 770, endPoint y: 85, distance: 49.6
click at [770, 92] on div "I love the Residence at the [GEOGRAPHIC_DATA]. The Staff is very helpful. Takes…" at bounding box center [544, 109] width 468 height 34
copy div "freight elevator"
click at [821, 83] on icon at bounding box center [821, 84] width 13 height 17
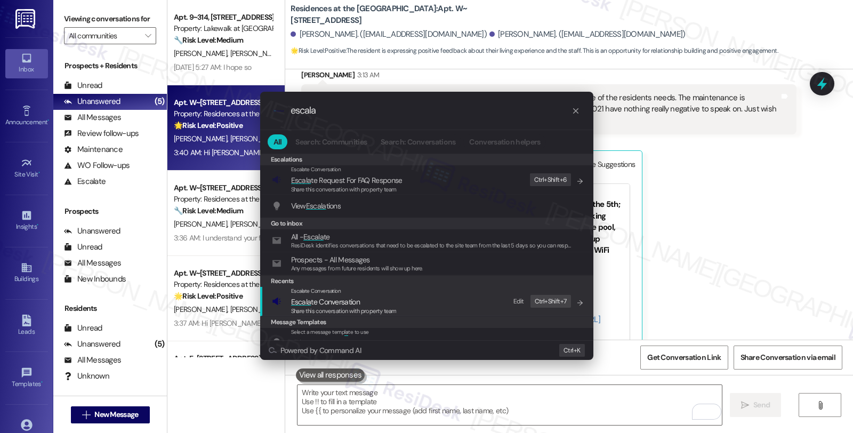
type input "escala"
click at [345, 302] on span "Escala te Conversation" at bounding box center [325, 302] width 69 height 10
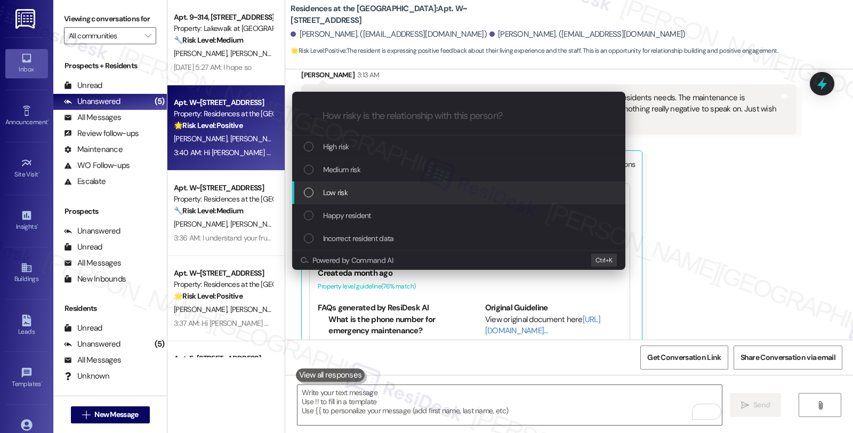
click at [343, 193] on span "Low risk" at bounding box center [335, 192] width 25 height 12
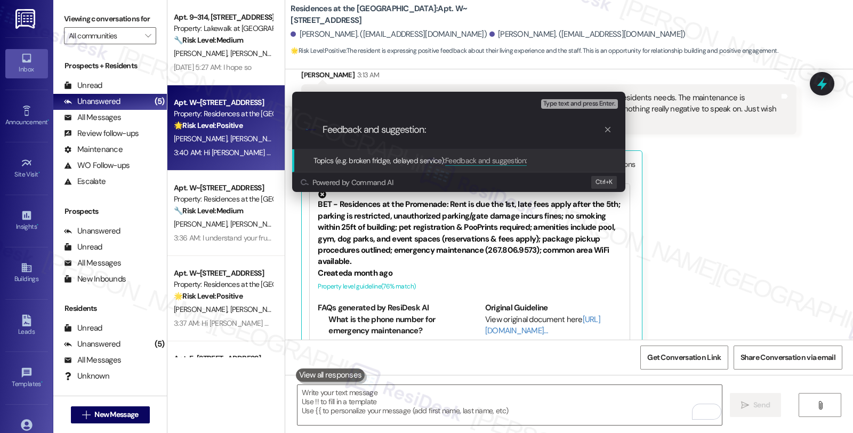
paste input "freight elevator"
type input "Feedback and suggestion: freight elevator"
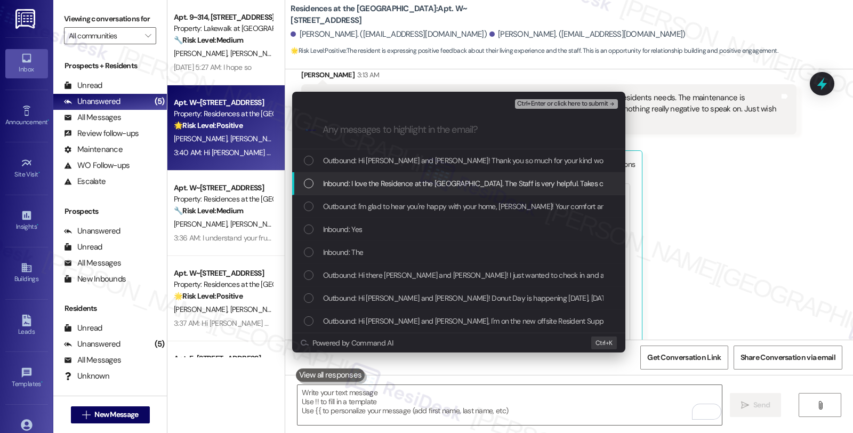
click at [379, 184] on span "Inbound: I love the Residence at the [GEOGRAPHIC_DATA]. The Staff is very helpf…" at bounding box center [827, 183] width 1009 height 12
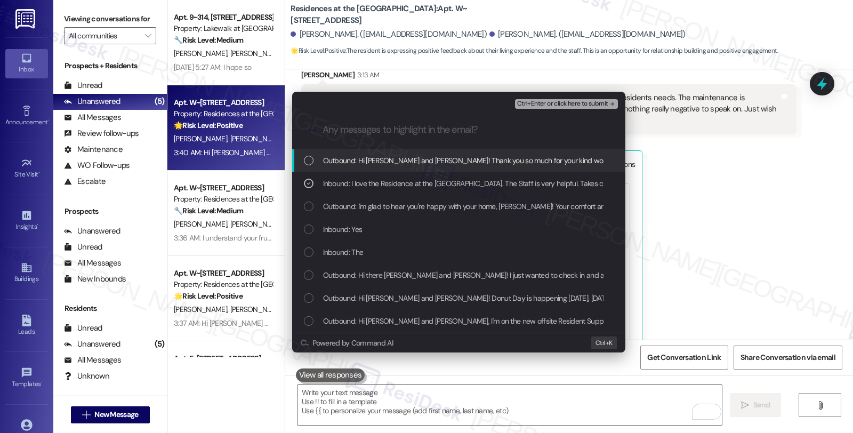
click at [569, 105] on span "Ctrl+Enter or click here to submit" at bounding box center [562, 103] width 91 height 7
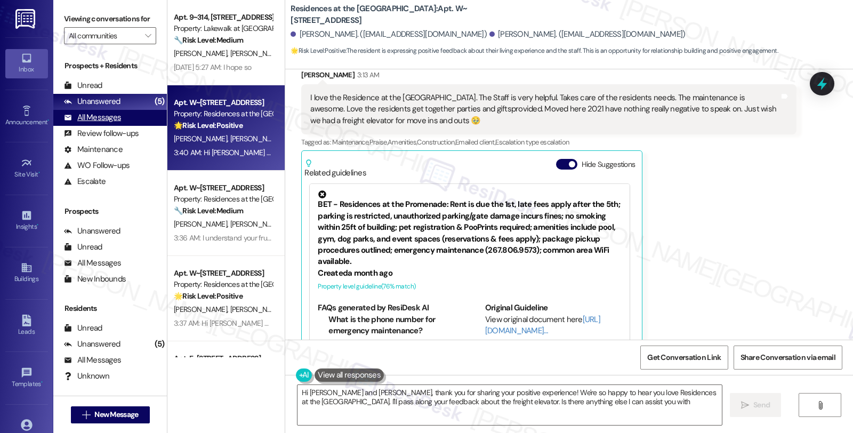
type textarea "Hi [PERSON_NAME] and [PERSON_NAME], thank you for sharing your positive experie…"
click at [91, 123] on div "All Messages" at bounding box center [92, 117] width 57 height 11
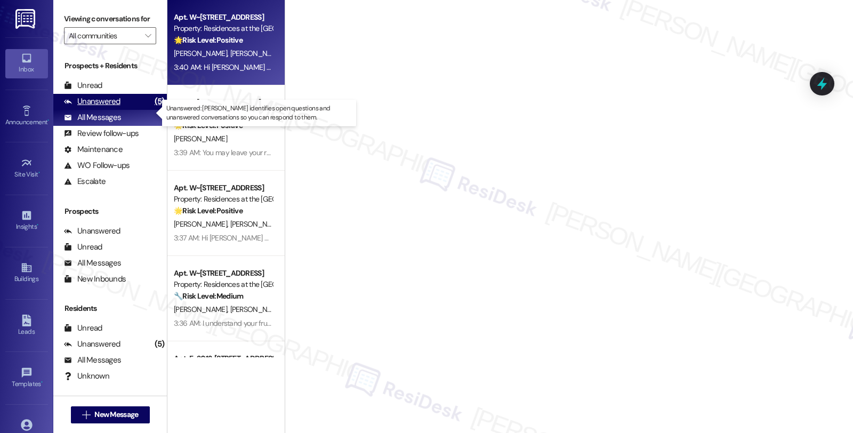
click at [104, 107] on div "Unanswered" at bounding box center [92, 101] width 56 height 11
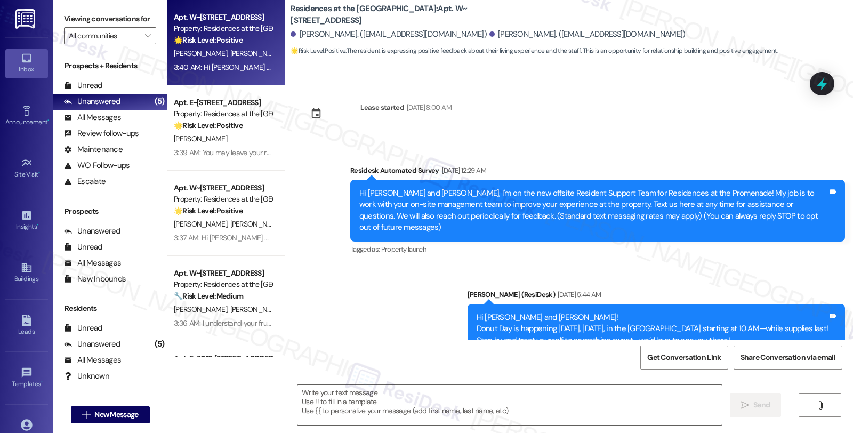
scroll to position [68, 0]
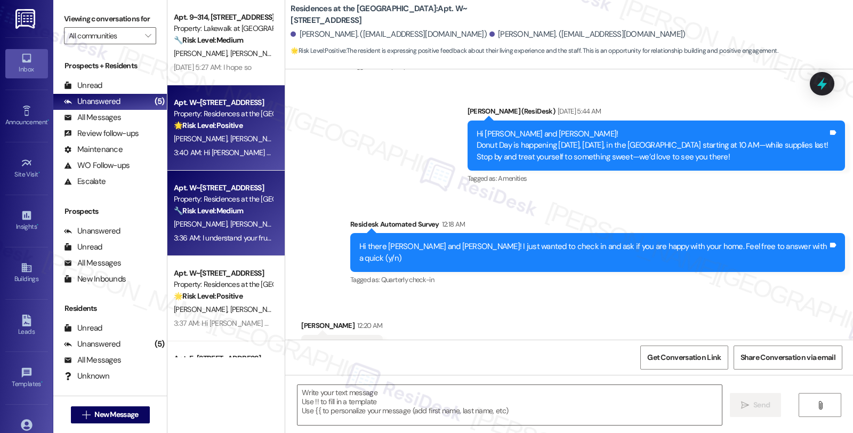
type textarea "Fetching suggested responses. Please feel free to read through the conversation…"
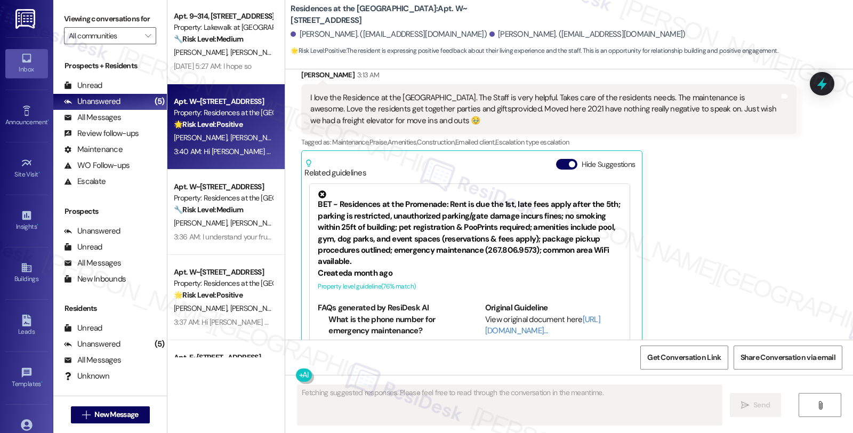
scroll to position [0, 0]
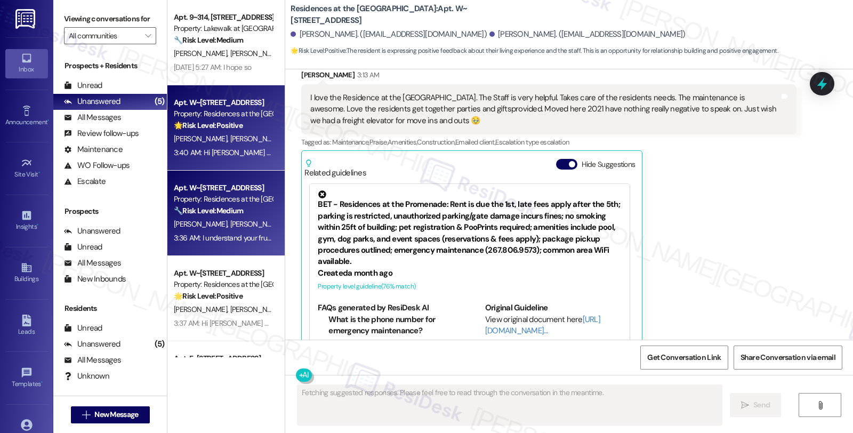
click at [224, 206] on strong "🔧 Risk Level: Medium" at bounding box center [208, 211] width 69 height 10
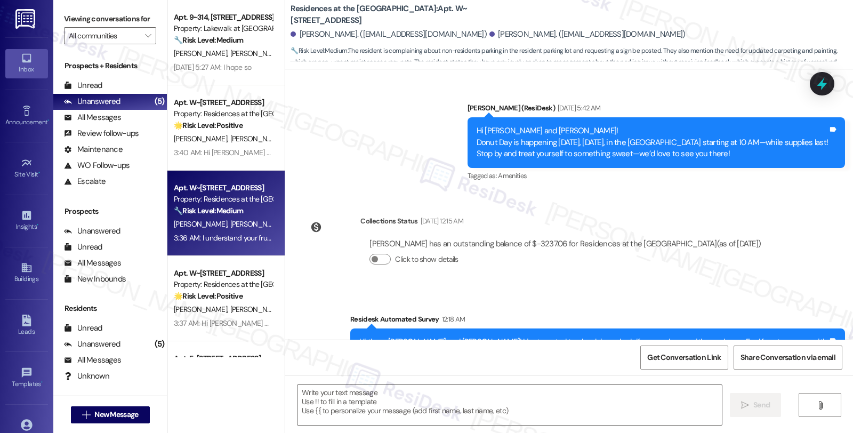
type textarea "Fetching suggested responses. Please feel free to read through the conversation…"
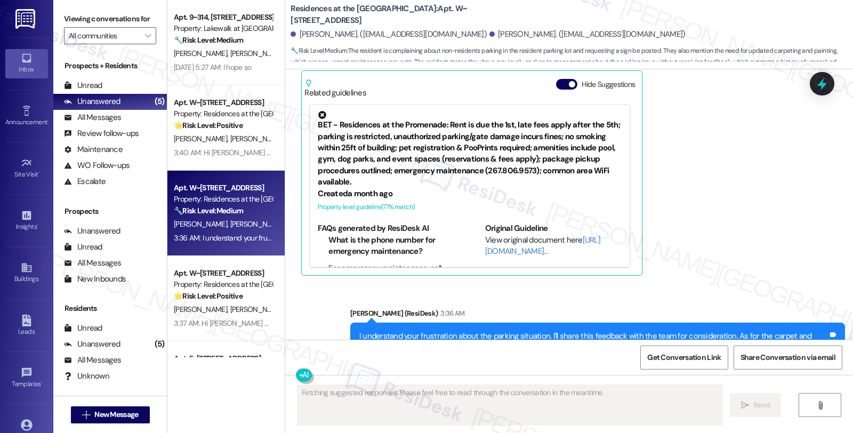
scroll to position [936, 0]
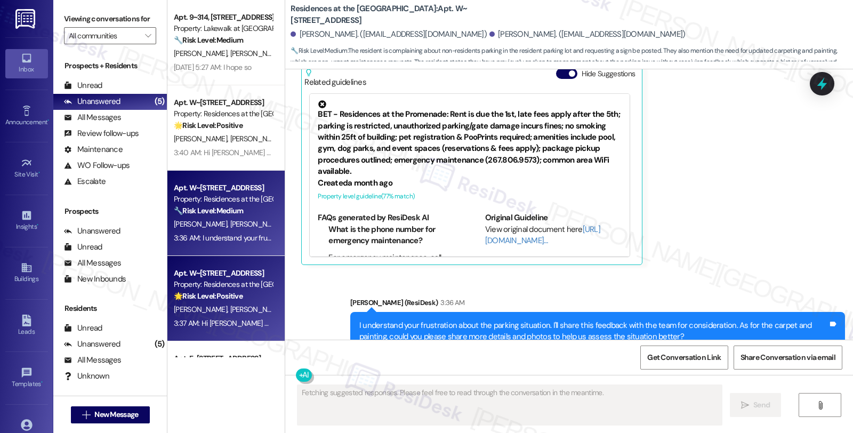
click at [222, 294] on strong "🌟 Risk Level: Positive" at bounding box center [208, 296] width 69 height 10
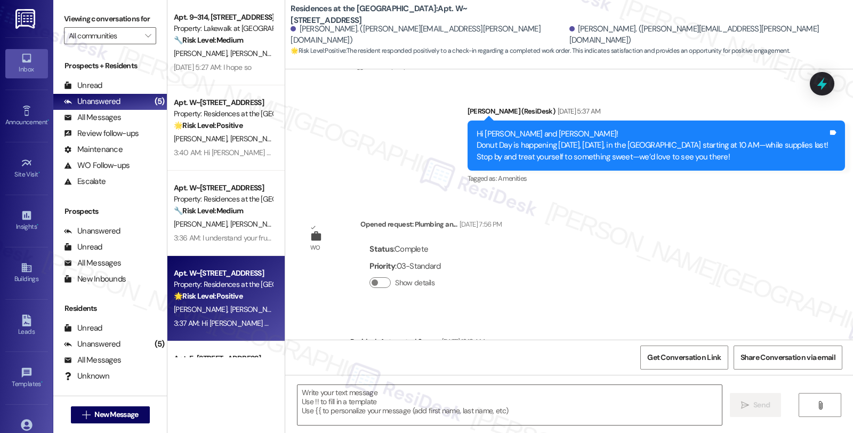
type textarea "Fetching suggested responses. Please feel free to read through the conversation…"
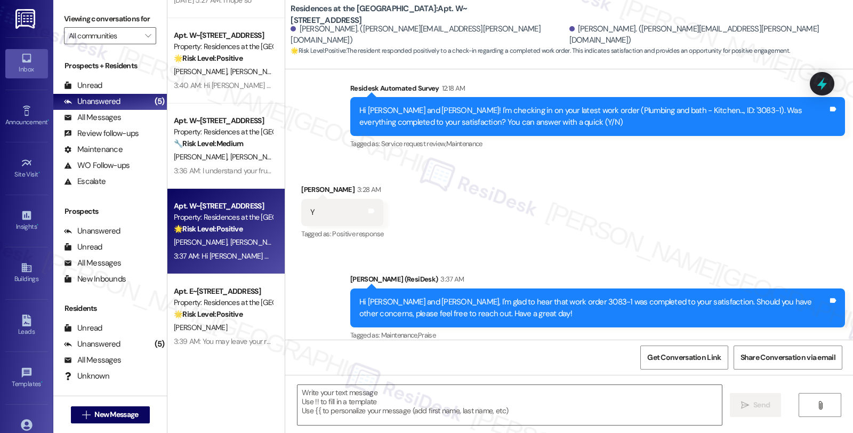
scroll to position [69, 0]
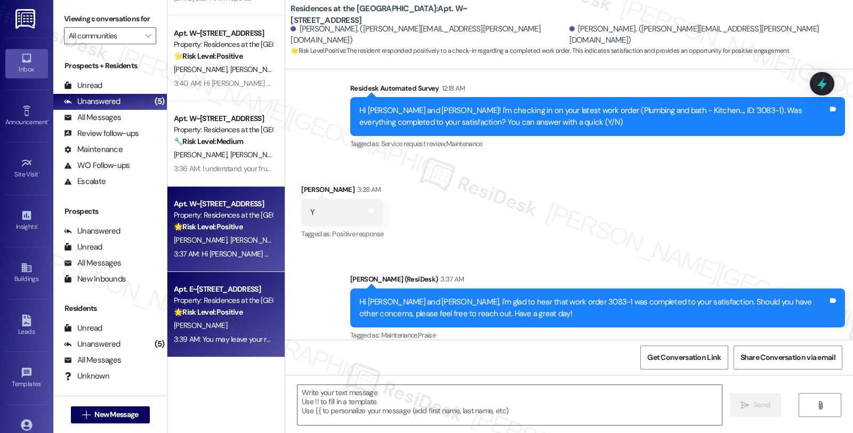
click at [221, 295] on div "Property: Residences at the [GEOGRAPHIC_DATA]" at bounding box center [223, 300] width 99 height 11
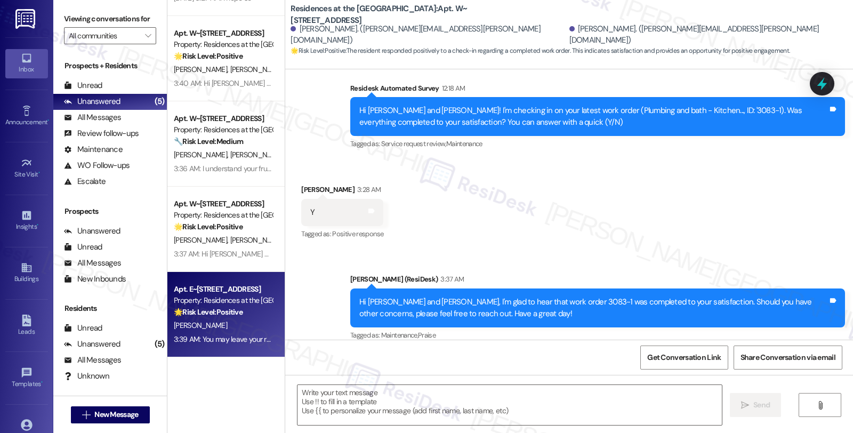
type textarea "Fetching suggested responses. Please feel free to read through the conversation…"
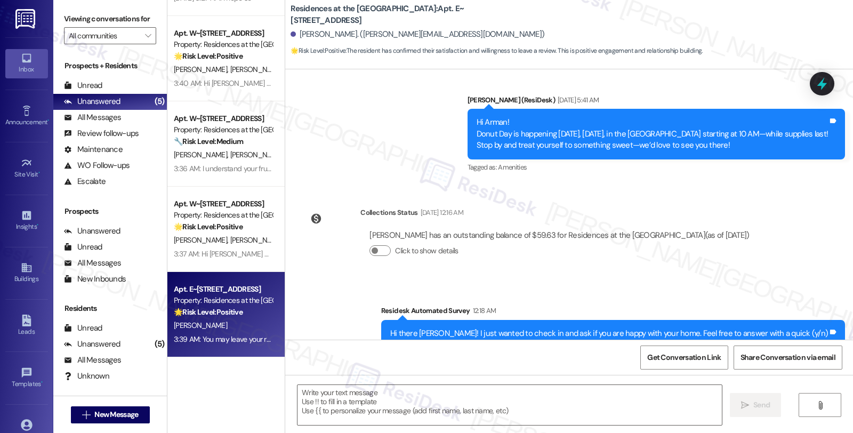
type textarea "Fetching suggested responses. Please feel free to read through the conversation…"
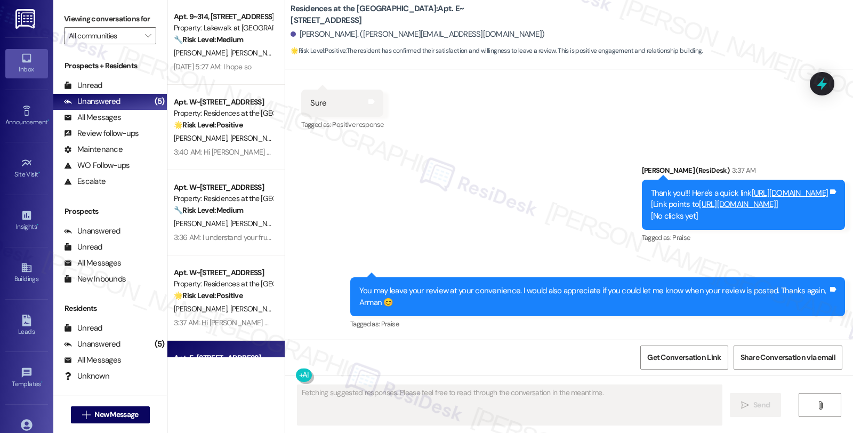
scroll to position [0, 0]
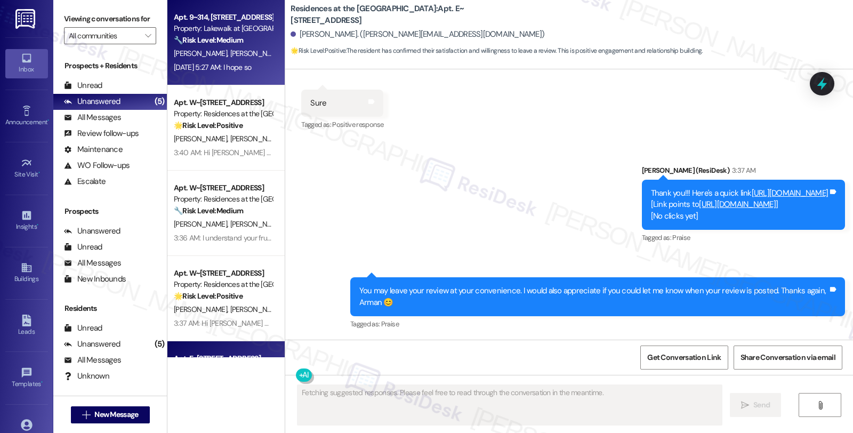
click at [232, 44] on strong "🔧 Risk Level: Medium" at bounding box center [208, 40] width 69 height 10
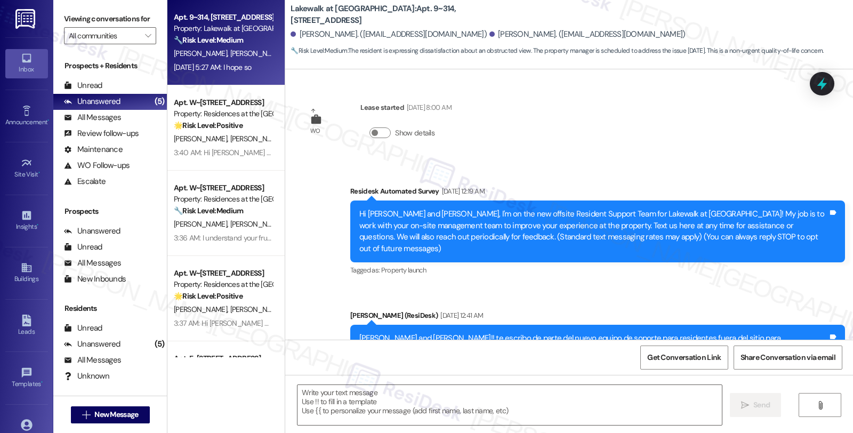
scroll to position [4336, 0]
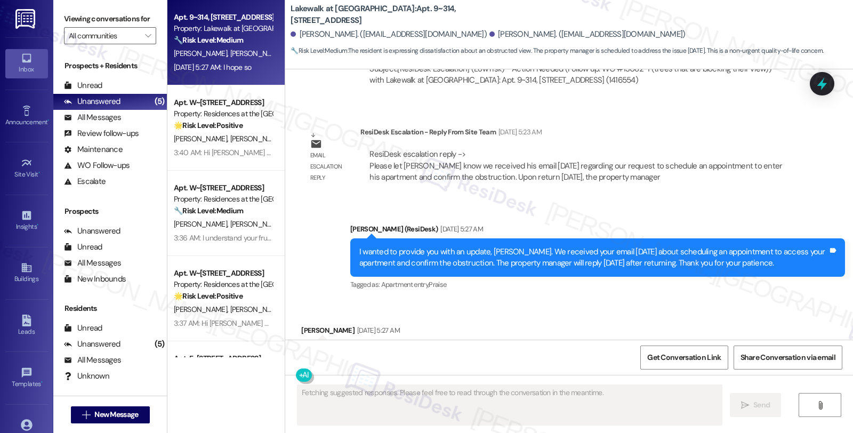
click at [311, 325] on div "[PERSON_NAME] [DATE] 5:27 AM" at bounding box center [350, 332] width 98 height 15
copy div "[PERSON_NAME]"
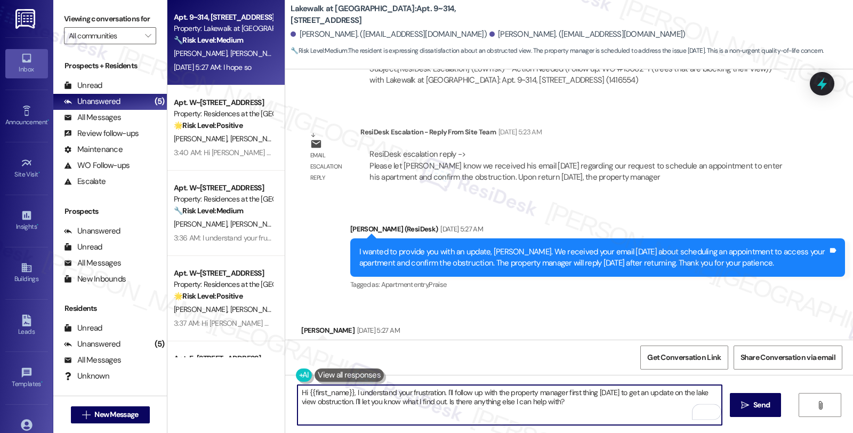
drag, startPoint x: 302, startPoint y: 393, endPoint x: 348, endPoint y: 392, distance: 46.9
click at [348, 392] on textarea "Hi {{first_name}}, I understand your frustration. I'll follow up with the prope…" at bounding box center [509, 405] width 424 height 40
paste textarea "[PERSON_NAME]"
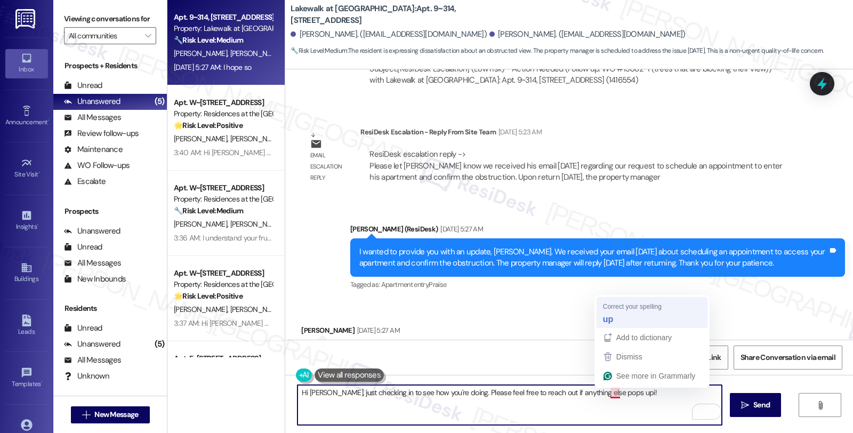
type textarea "Hi [PERSON_NAME], just checking in to see how you're doing. Please feel free to…"
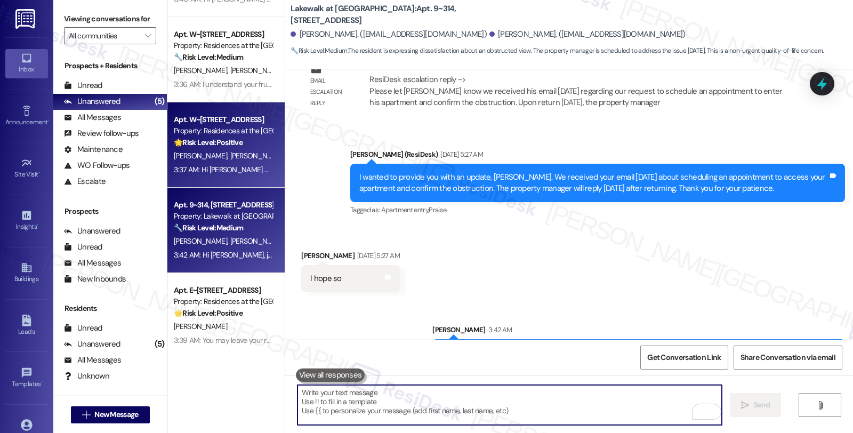
scroll to position [69, 0]
click at [246, 134] on div "Property: Residences at the [GEOGRAPHIC_DATA]" at bounding box center [223, 129] width 99 height 11
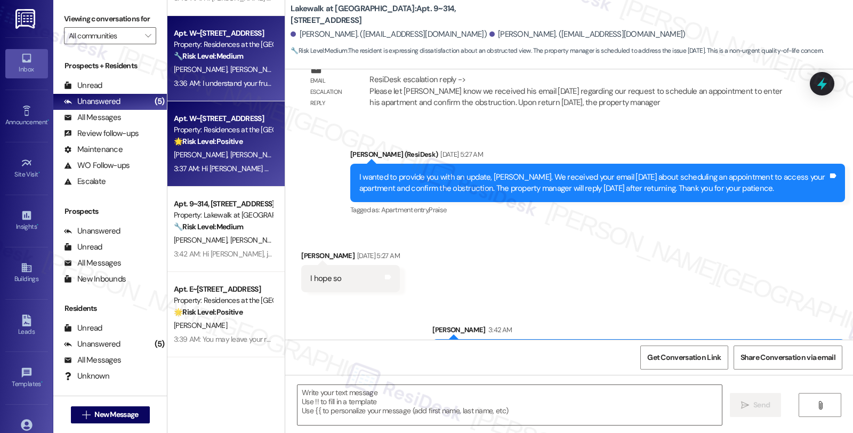
type textarea "Fetching suggested responses. Please feel free to read through the conversation…"
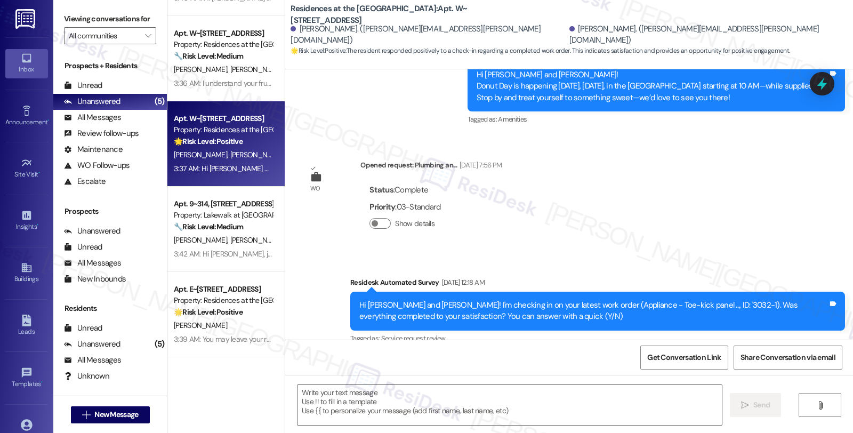
type textarea "Fetching suggested responses. Please feel free to read through the conversation…"
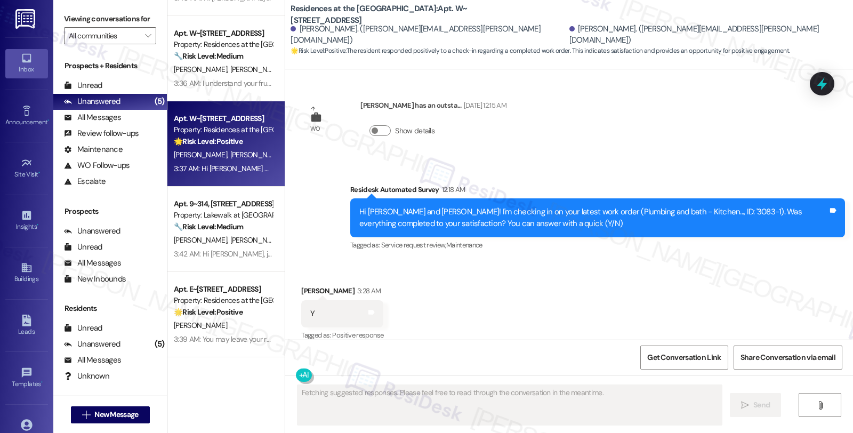
scroll to position [847, 0]
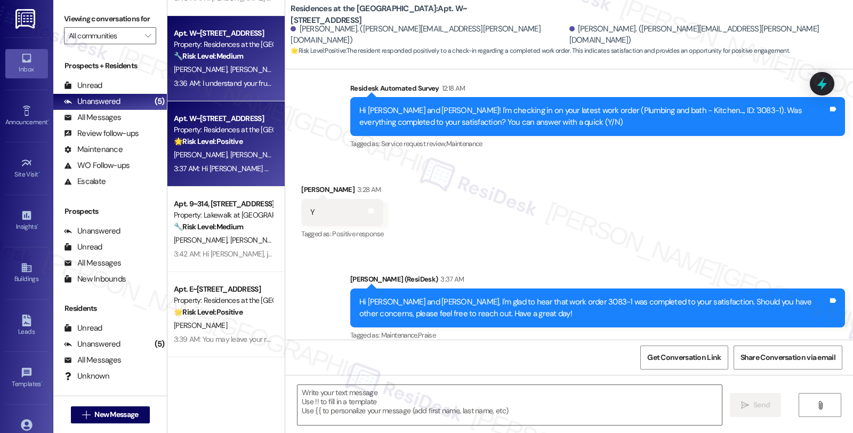
click at [228, 66] on div "[PERSON_NAME] [PERSON_NAME]" at bounding box center [223, 69] width 101 height 13
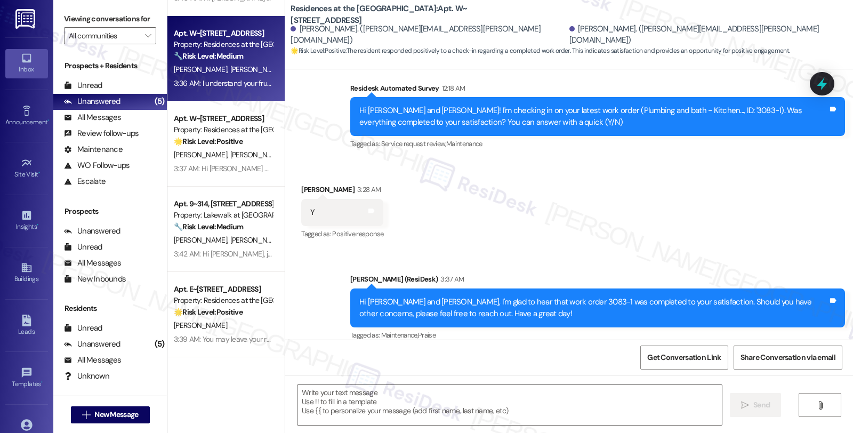
scroll to position [35, 0]
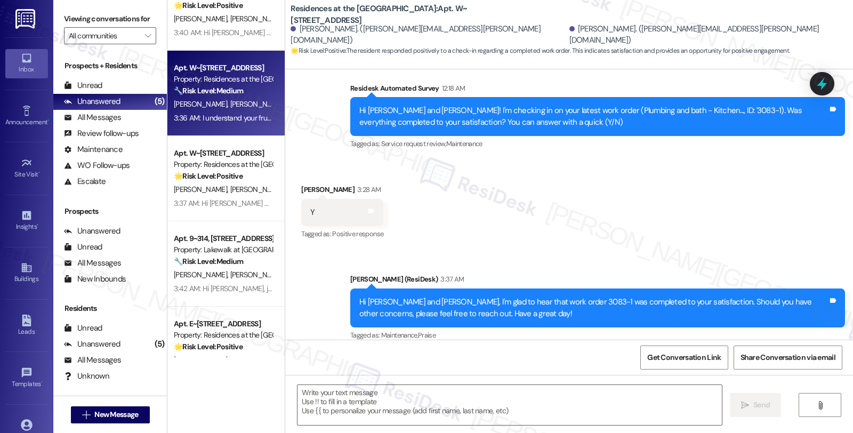
type textarea "Fetching suggested responses. Please feel free to read through the conversation…"
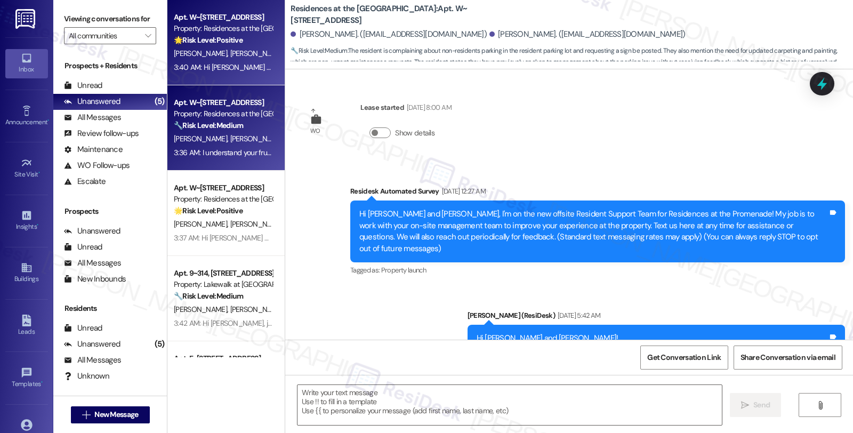
click at [232, 53] on span "[PERSON_NAME] Darko" at bounding box center [266, 53] width 73 height 10
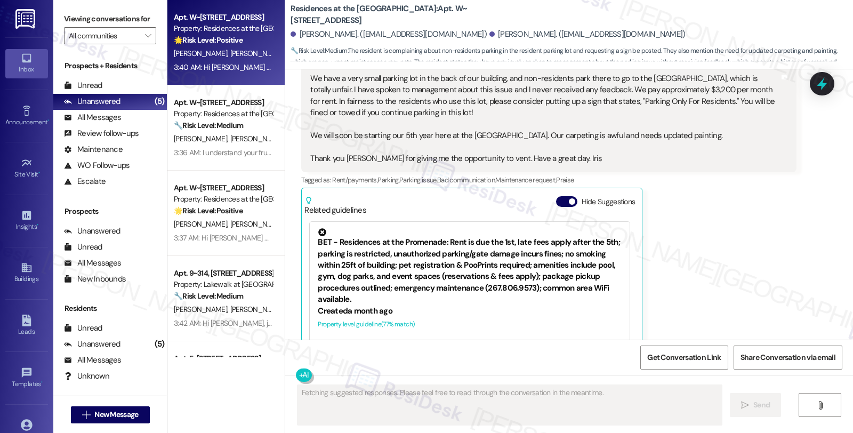
scroll to position [835, 0]
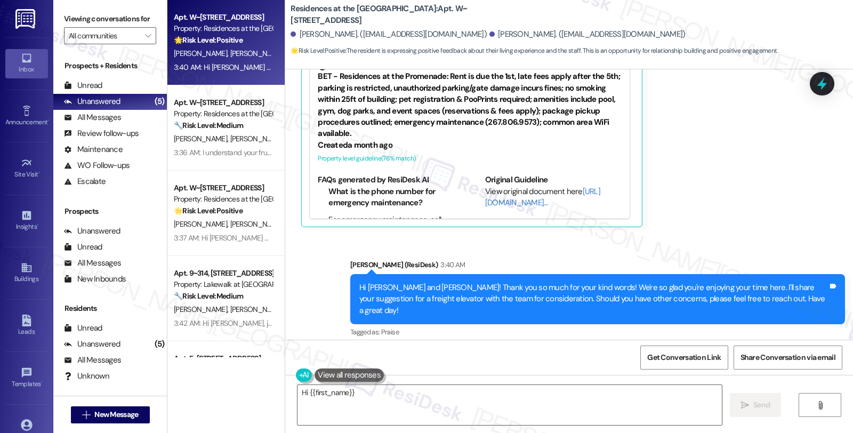
type textarea "Hi {{first_name}}"
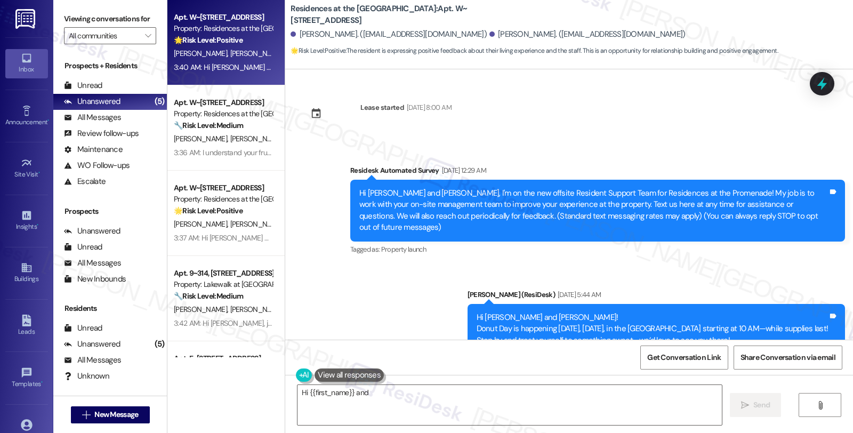
scroll to position [835, 0]
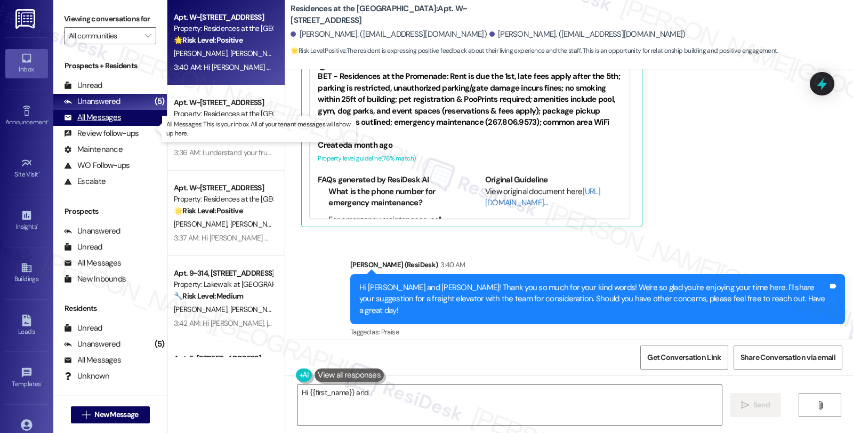
click at [115, 123] on div "All Messages" at bounding box center [92, 117] width 57 height 11
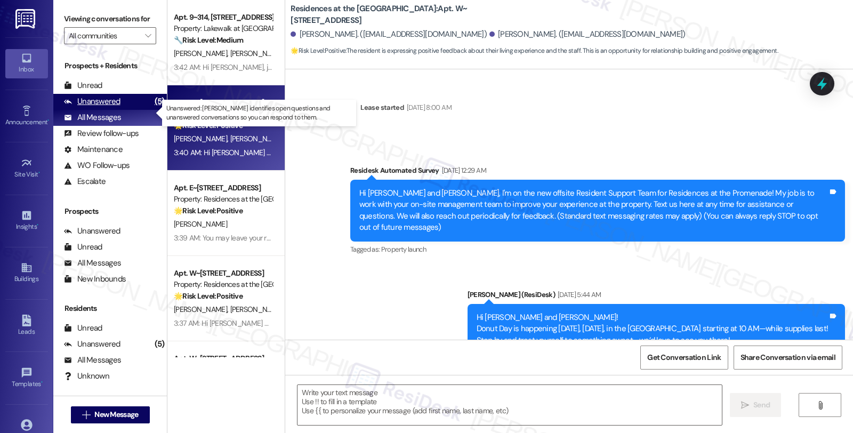
click at [113, 107] on div "Unanswered" at bounding box center [92, 101] width 56 height 11
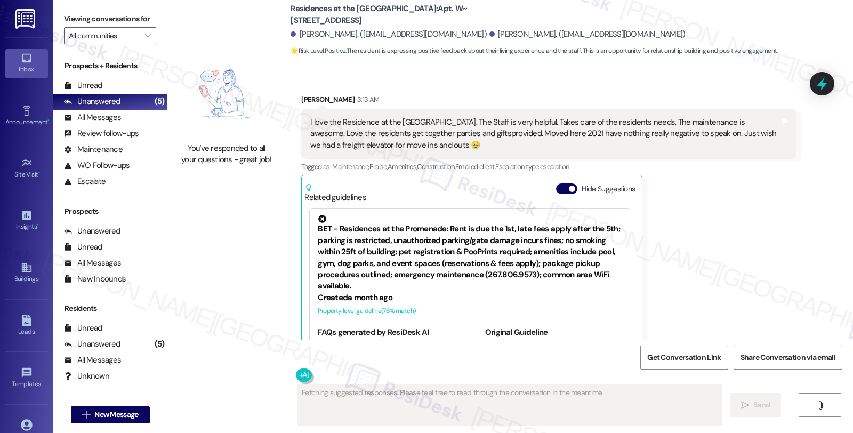
scroll to position [707, 0]
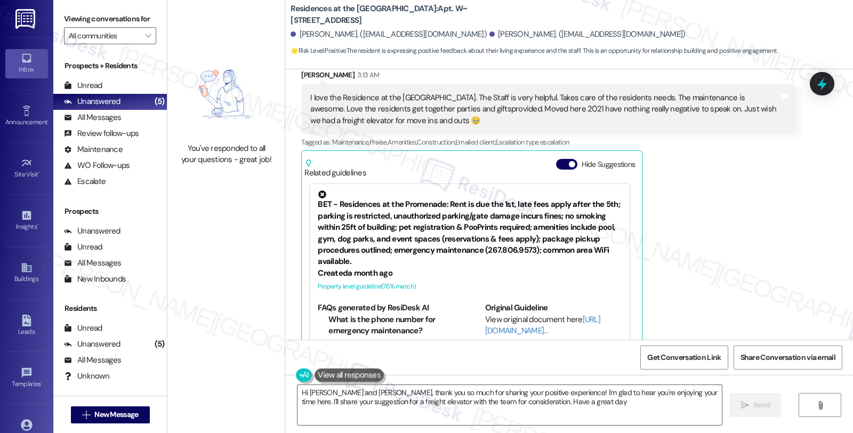
type textarea "Hi Danise and Edward, thank you so much for sharing your positive experience! I…"
